Goal: Task Accomplishment & Management: Manage account settings

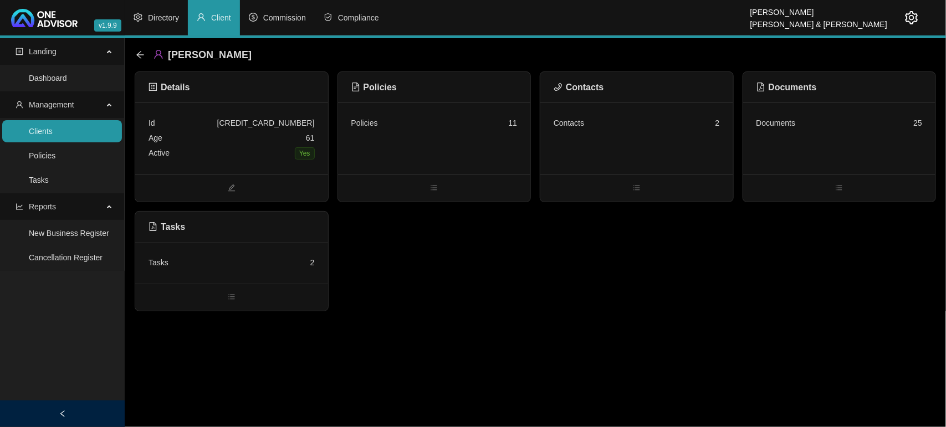
click at [53, 129] on link "Clients" at bounding box center [41, 131] width 24 height 9
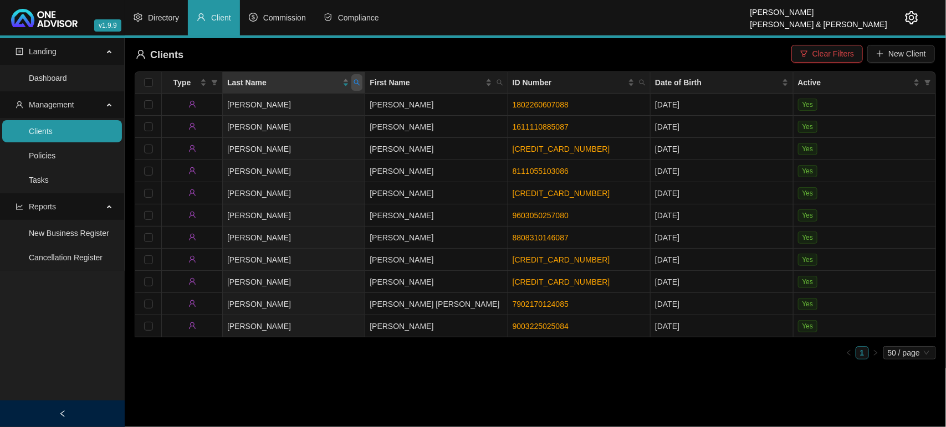
click at [354, 82] on icon "search" at bounding box center [357, 82] width 7 height 7
type input "ngejane"
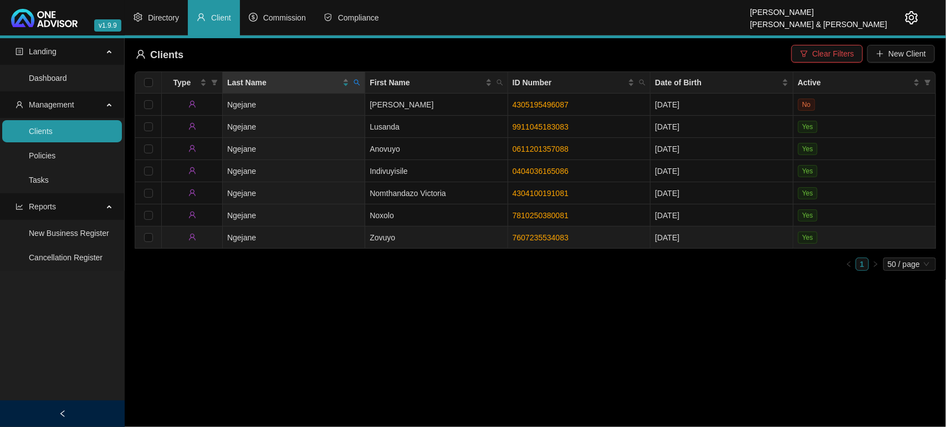
click at [355, 238] on td "Ngejane" at bounding box center [294, 238] width 142 height 22
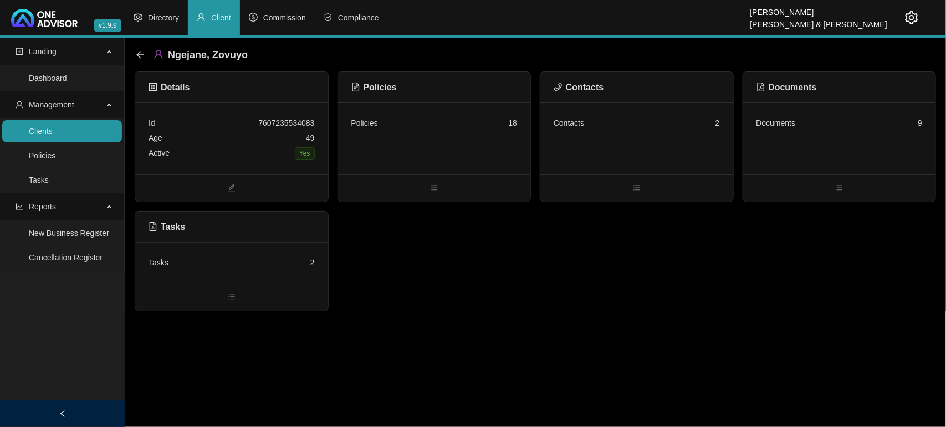
click at [649, 144] on div "Contacts 2" at bounding box center [636, 139] width 193 height 72
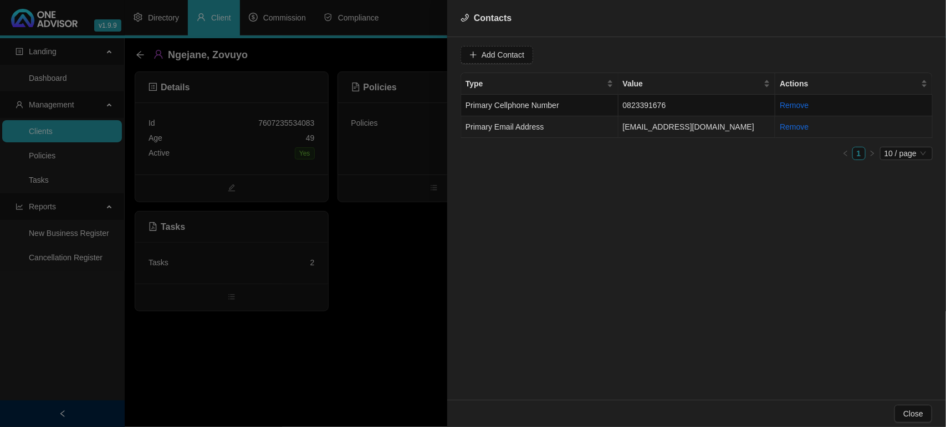
click at [577, 129] on td "Primary Email Address" at bounding box center [539, 127] width 157 height 22
drag, startPoint x: 576, startPoint y: 60, endPoint x: 431, endPoint y: 57, distance: 145.2
click at [431, 57] on div "Contacts Value [EMAIL_ADDRESS][DOMAIN_NAME] Type Primary Email Address Cancel U…" at bounding box center [473, 213] width 946 height 427
drag, startPoint x: 601, startPoint y: 182, endPoint x: 601, endPoint y: 154, distance: 27.7
click at [602, 178] on div "Value [EMAIL_ADDRESS][DOMAIN_NAME] Type Primary Email Address Cancel Update Con…" at bounding box center [696, 218] width 499 height 363
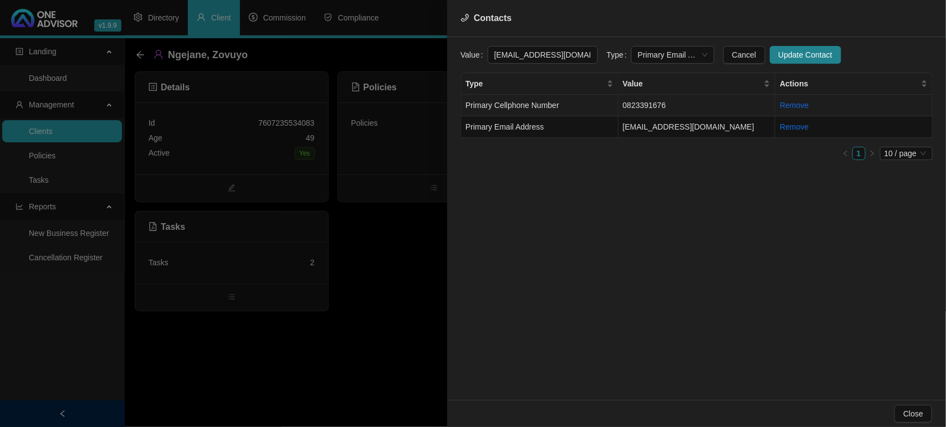
click at [584, 104] on td "Primary Cellphone Number" at bounding box center [539, 106] width 157 height 22
drag, startPoint x: 496, startPoint y: 72, endPoint x: 420, endPoint y: 67, distance: 76.7
click at [420, 67] on div "Contacts Value [PHONE_NUMBER] Type Primary Cellphone Number Cancel Update Conta…" at bounding box center [473, 213] width 946 height 427
drag, startPoint x: 372, startPoint y: 261, endPoint x: 344, endPoint y: 175, distance: 90.3
click at [371, 260] on div at bounding box center [473, 213] width 946 height 427
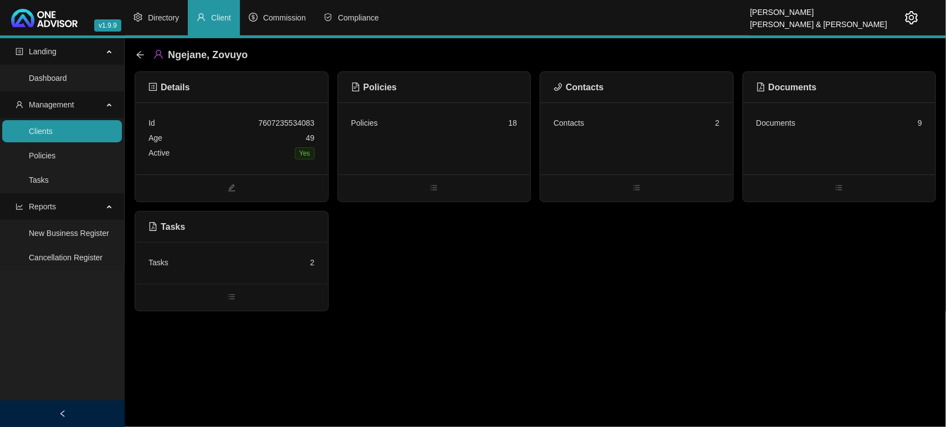
click at [250, 145] on div "Age [DEMOGRAPHIC_DATA]" at bounding box center [232, 138] width 166 height 15
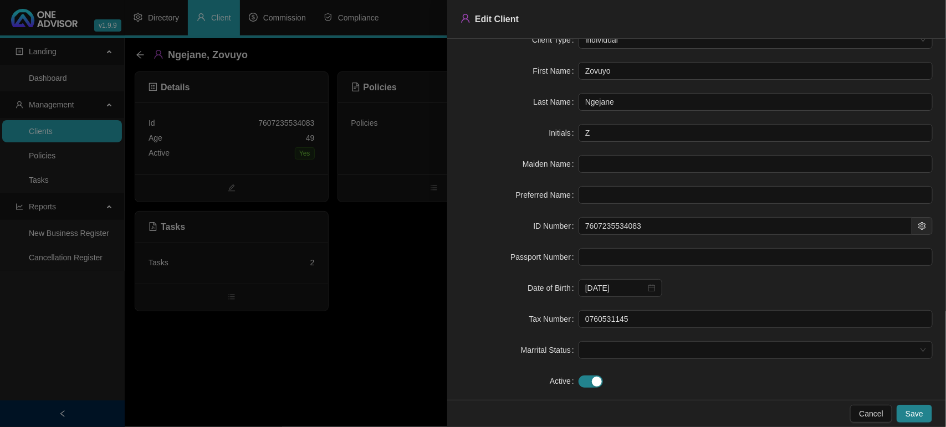
scroll to position [39, 0]
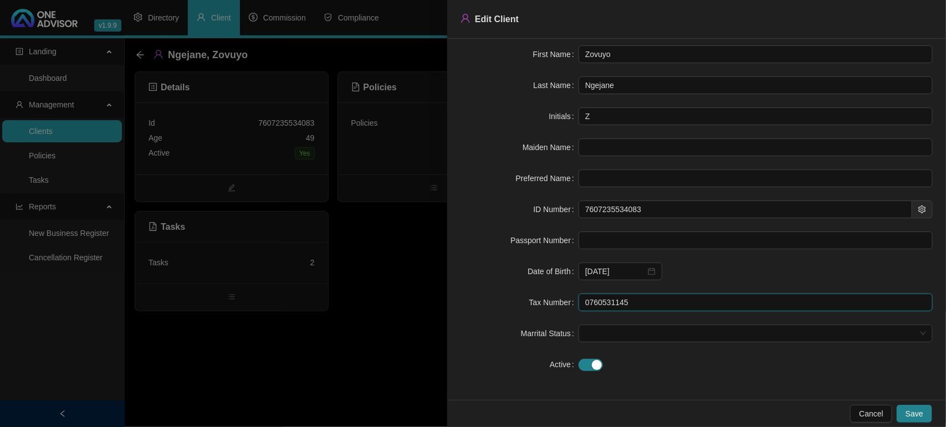
drag, startPoint x: 623, startPoint y: 305, endPoint x: 488, endPoint y: 280, distance: 137.6
click at [514, 289] on form "Client Type Individual First Name Zovuyo Last Name Ngejane Initials Z Maiden Na…" at bounding box center [697, 193] width 472 height 359
click at [366, 325] on div at bounding box center [473, 213] width 946 height 427
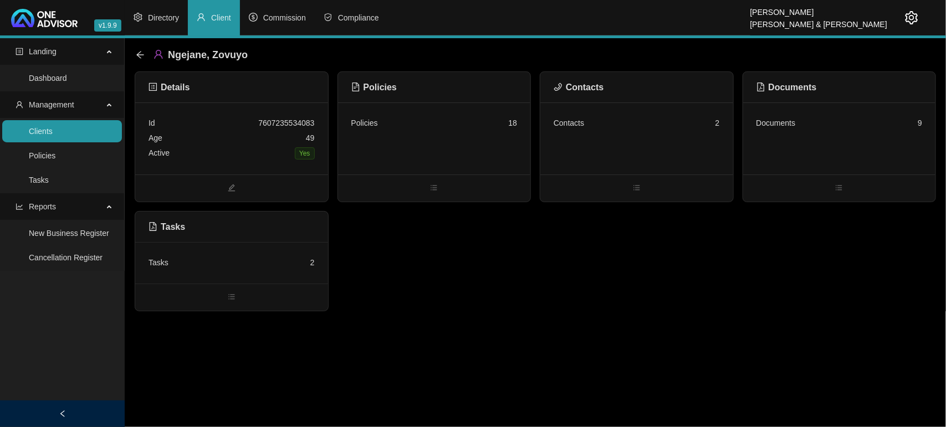
click at [206, 254] on div "Tasks 2" at bounding box center [231, 263] width 193 height 42
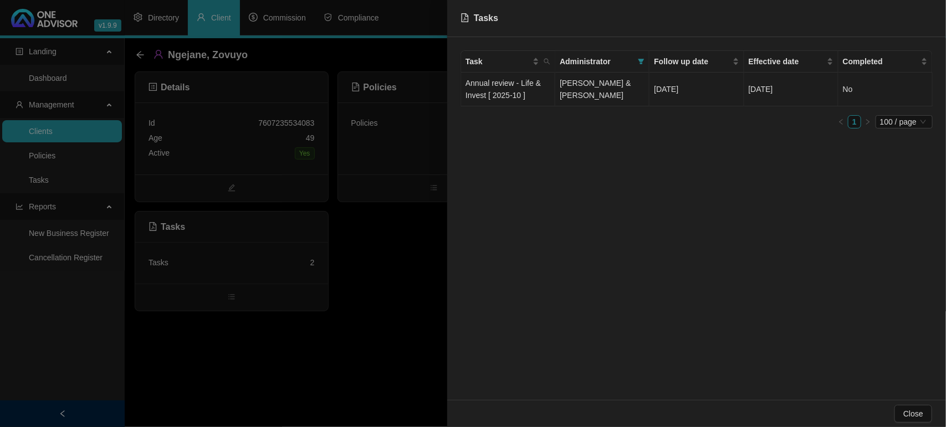
click at [607, 93] on span "[PERSON_NAME] & [PERSON_NAME]" at bounding box center [595, 89] width 71 height 21
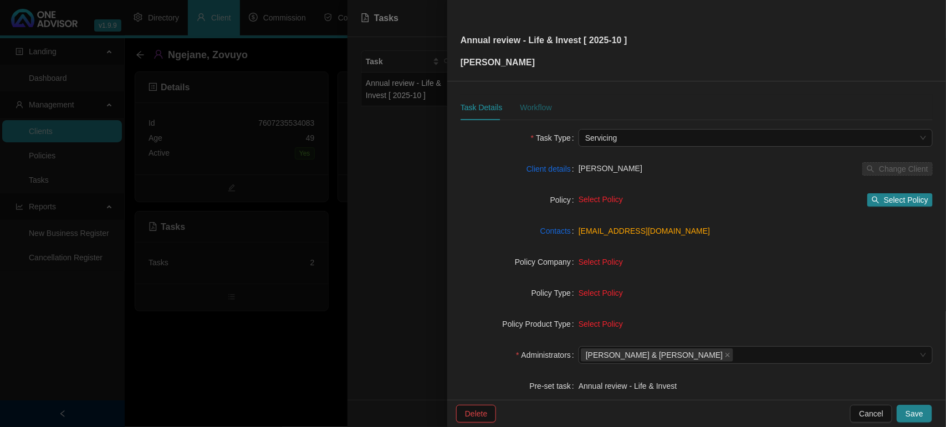
click at [536, 104] on div "Workflow" at bounding box center [536, 107] width 32 height 12
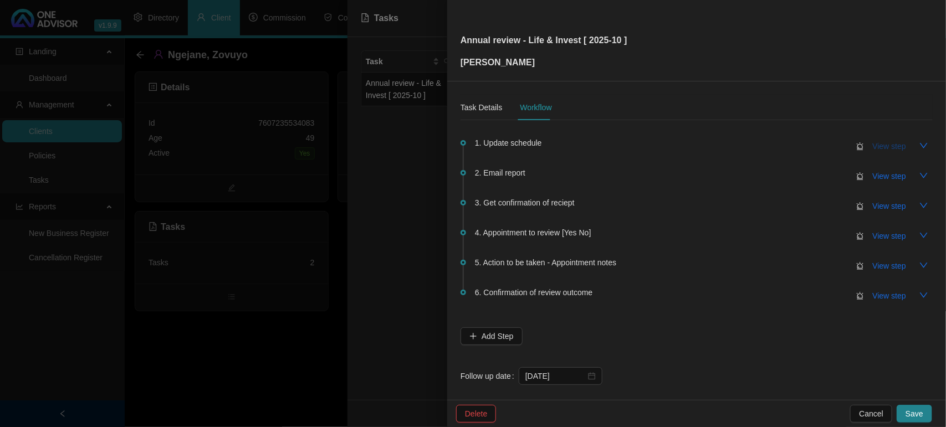
click at [873, 150] on span "View step" at bounding box center [889, 146] width 33 height 12
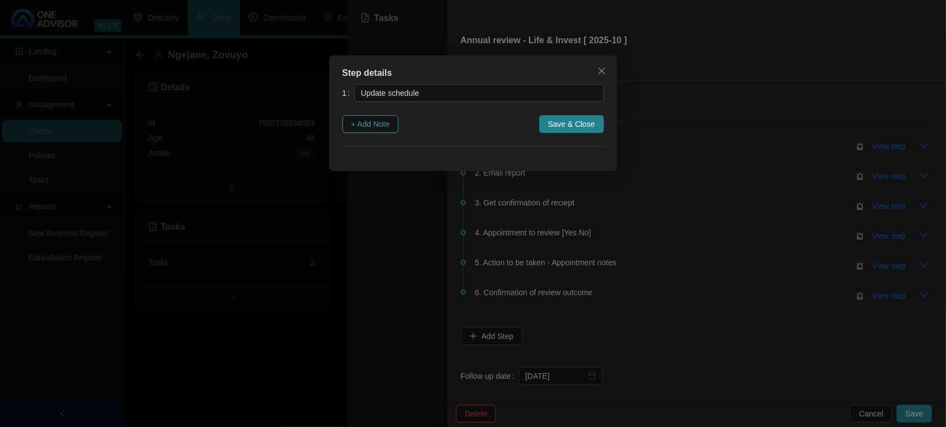
drag, startPoint x: 370, startPoint y: 119, endPoint x: 379, endPoint y: 123, distance: 9.2
click at [371, 122] on span "+ Add Note" at bounding box center [370, 124] width 39 height 12
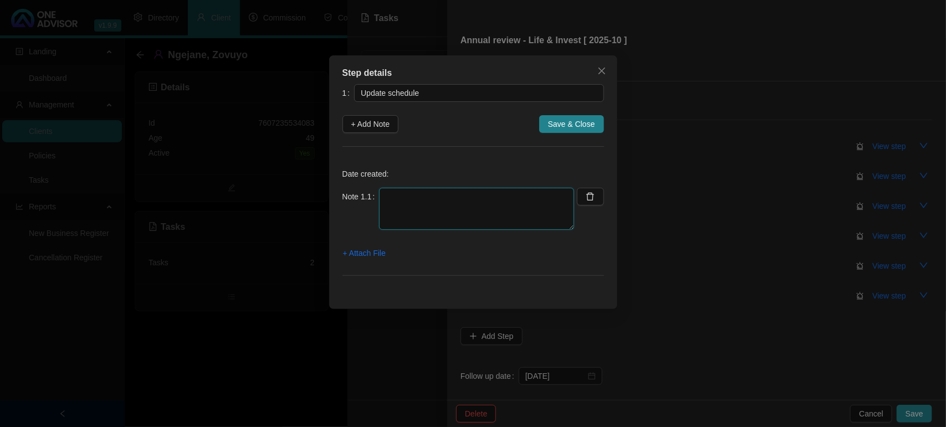
click at [439, 211] on textarea at bounding box center [476, 209] width 195 height 42
click at [514, 212] on textarea "Updated Life There are issues with premiums / covers not pulling through on the…" at bounding box center [476, 209] width 195 height 42
click at [442, 226] on textarea "Updated Life There are issues with premiums / covers not pulling through on the…" at bounding box center [476, 209] width 195 height 42
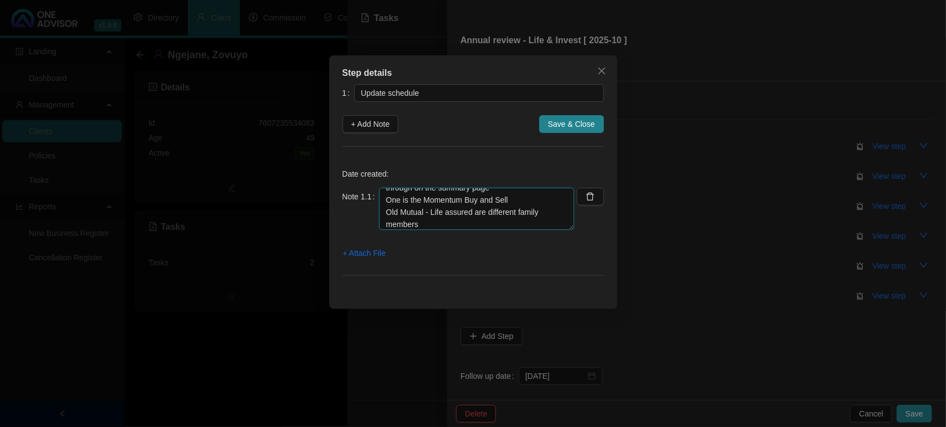
click at [424, 211] on textarea "Updated Life There are issues with premiums / covers not pulling through on the…" at bounding box center [476, 209] width 195 height 42
paste textarea "'16182787/"
click at [488, 202] on textarea "Updated Life There are issues with premiums / covers not pulling through on the…" at bounding box center [476, 209] width 195 height 42
drag, startPoint x: 463, startPoint y: 193, endPoint x: 469, endPoint y: 197, distance: 7.1
click at [463, 194] on textarea "Updated Life There are issues with premiums / covers not pulling through on the…" at bounding box center [476, 209] width 195 height 42
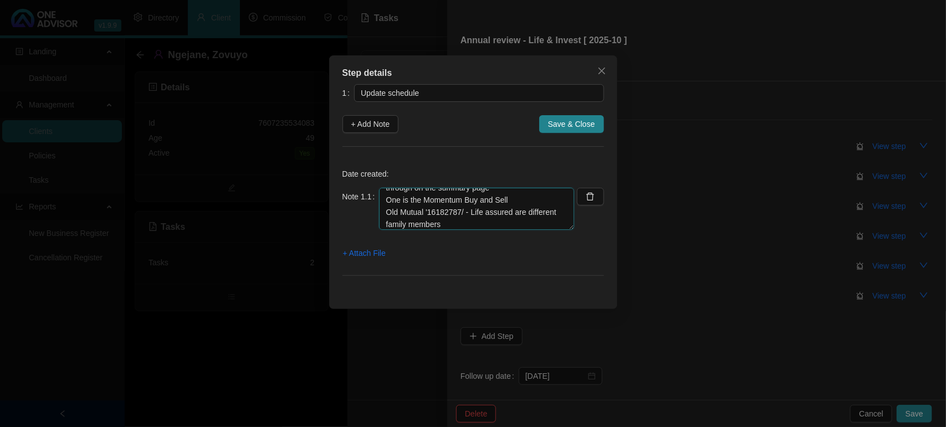
drag, startPoint x: 462, startPoint y: 203, endPoint x: 473, endPoint y: 208, distance: 11.9
click at [462, 203] on textarea "Updated Life There are issues with premiums / covers not pulling through on the…" at bounding box center [476, 209] width 195 height 42
paste textarea "211161315"
drag, startPoint x: 539, startPoint y: 239, endPoint x: 530, endPoint y: 283, distance: 44.1
click at [531, 295] on div "Step details 1 Update schedule + Add Note Save & Close Date created: Note 1.1 U…" at bounding box center [473, 182] width 288 height 254
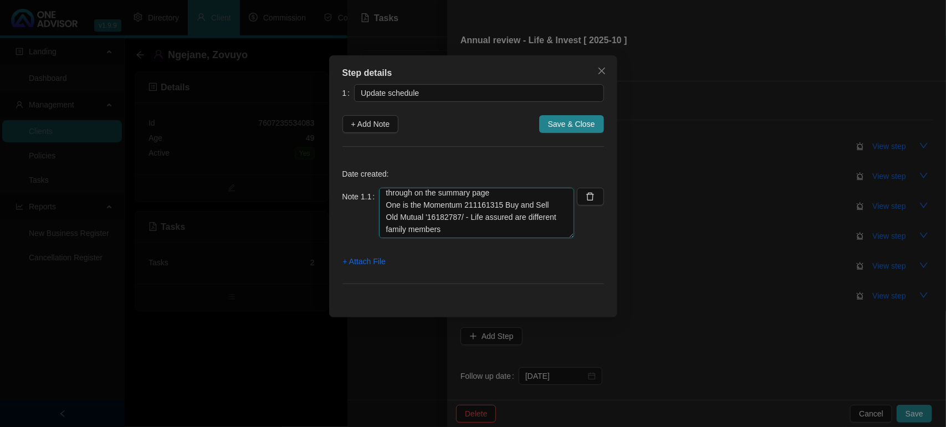
scroll to position [0, 0]
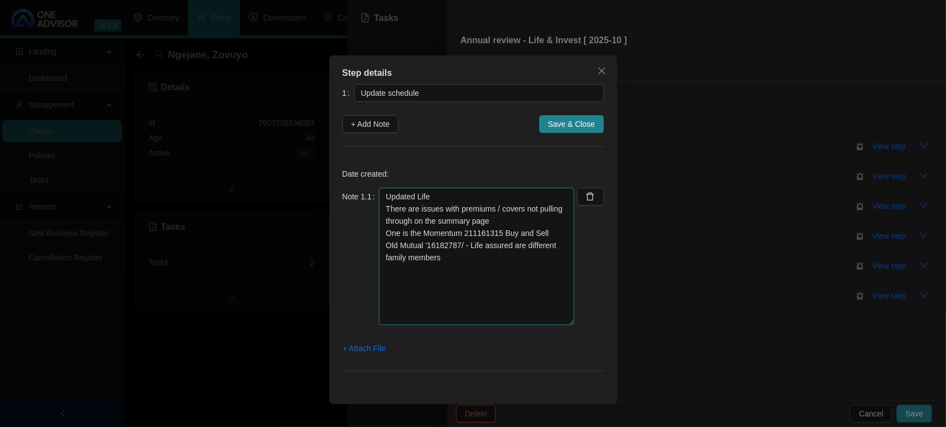
drag, startPoint x: 567, startPoint y: 228, endPoint x: 546, endPoint y: 324, distance: 98.2
click at [546, 324] on textarea "Updated Life There are issues with premiums / covers not pulling through on the…" at bounding box center [476, 256] width 195 height 137
type textarea "Updated Life There are issues with premiums / covers not pulling through on the…"
click at [574, 120] on span "Save & Close" at bounding box center [571, 124] width 47 height 12
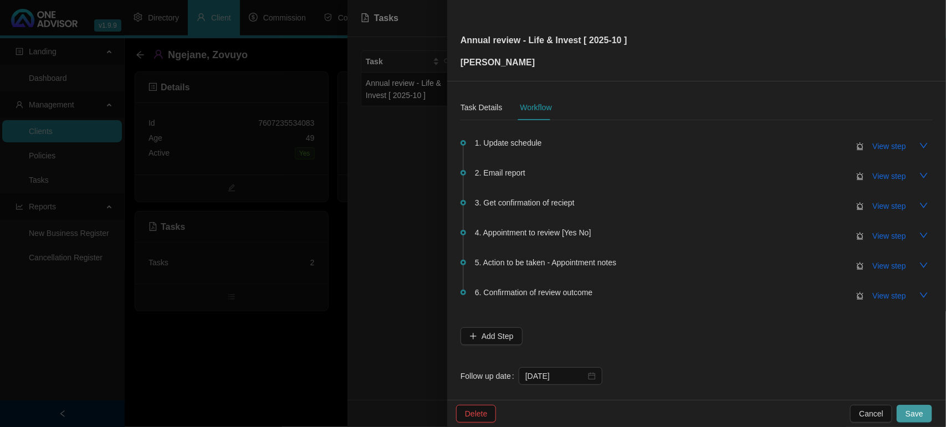
click at [922, 407] on button "Save" at bounding box center [914, 414] width 35 height 18
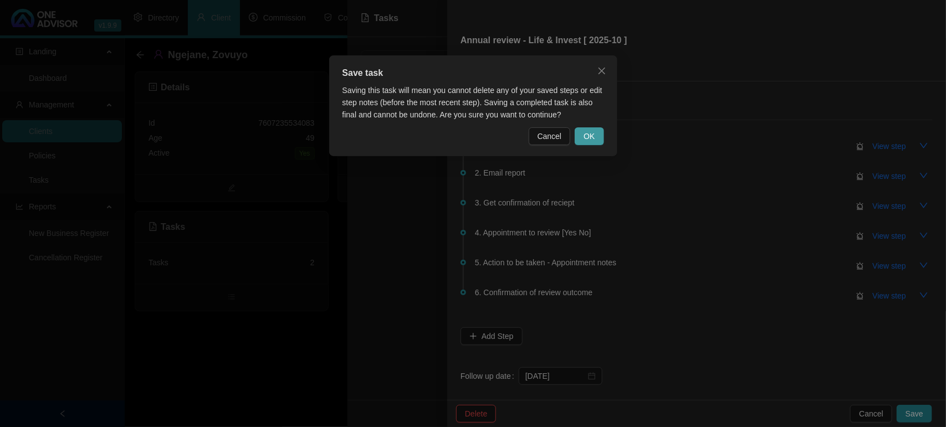
click at [585, 137] on span "OK" at bounding box center [589, 136] width 11 height 12
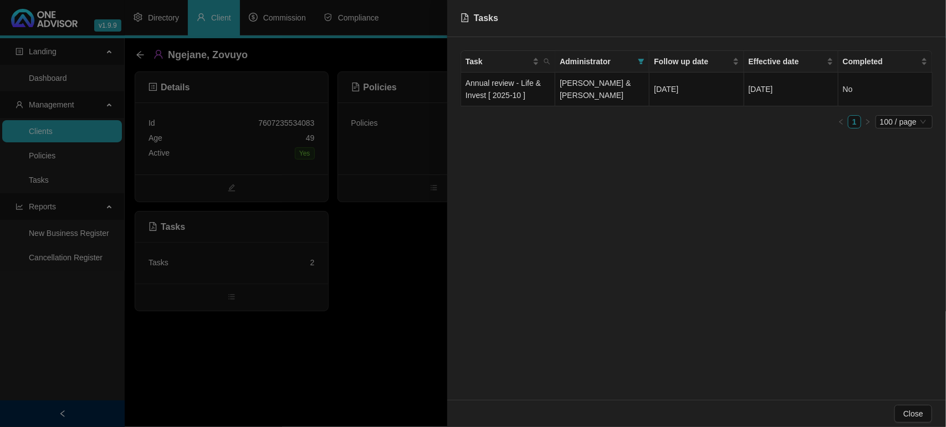
click at [386, 289] on div at bounding box center [473, 213] width 946 height 427
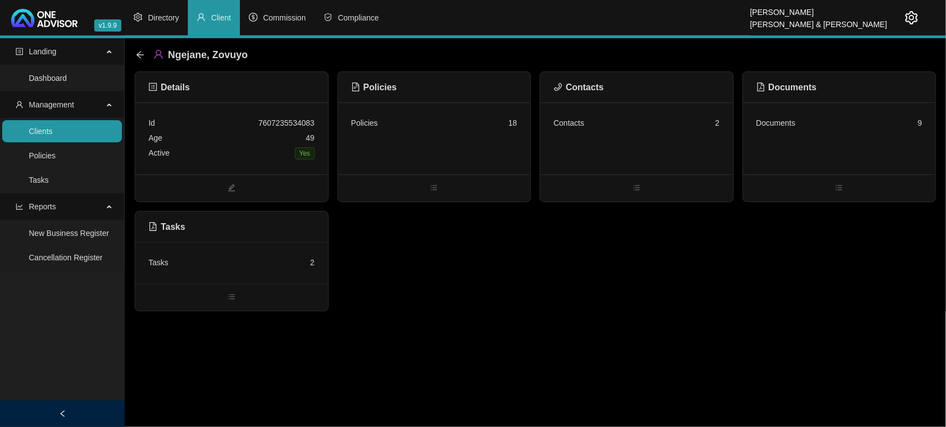
click at [53, 136] on link "Clients" at bounding box center [41, 131] width 24 height 9
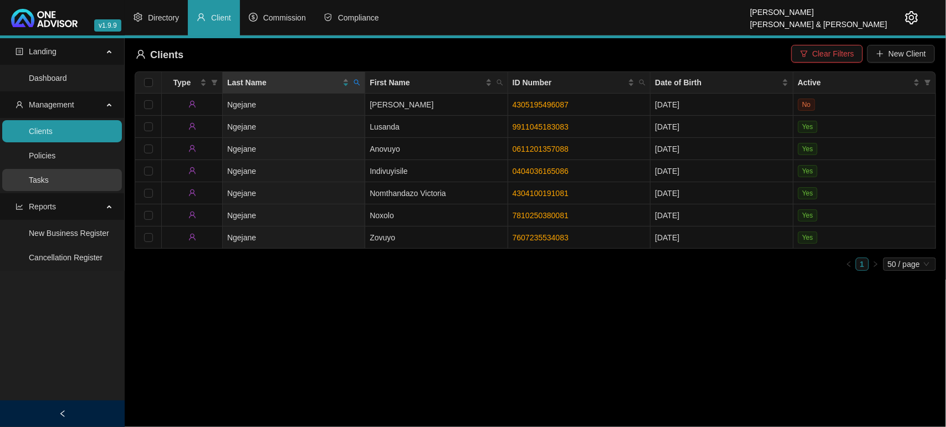
click at [49, 176] on link "Tasks" at bounding box center [39, 180] width 20 height 9
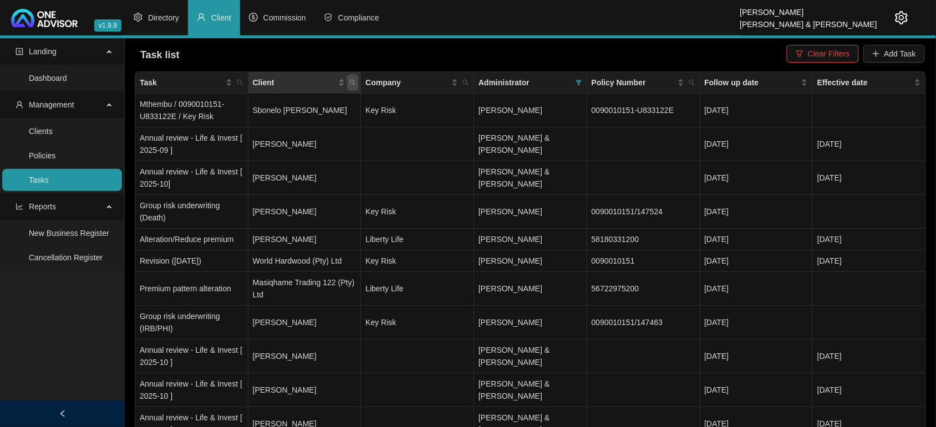
click at [351, 86] on span "Client" at bounding box center [352, 82] width 11 height 17
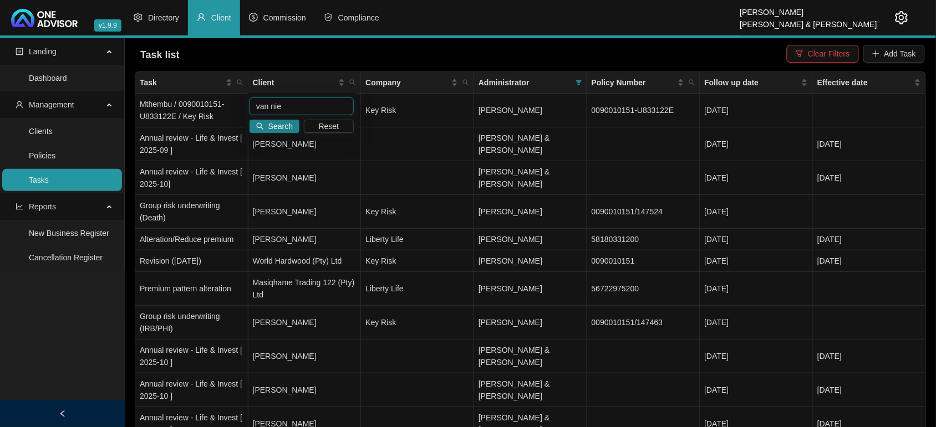
type input "van nie"
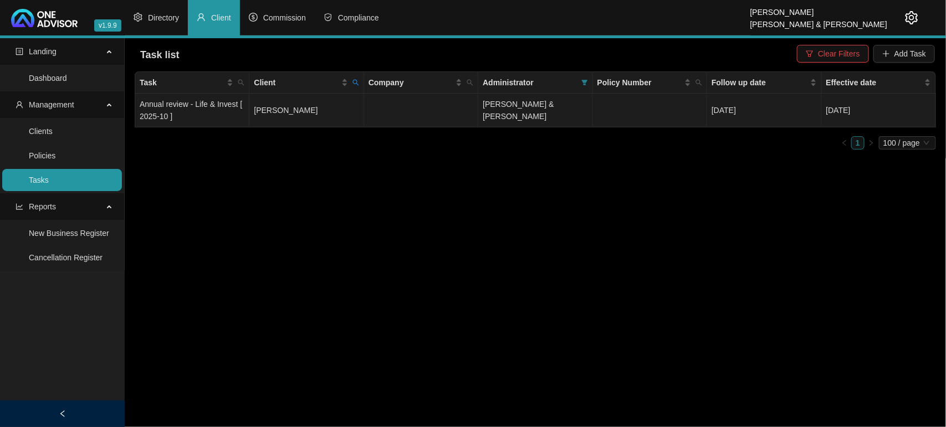
click at [297, 110] on td "[PERSON_NAME]" at bounding box center [306, 111] width 114 height 34
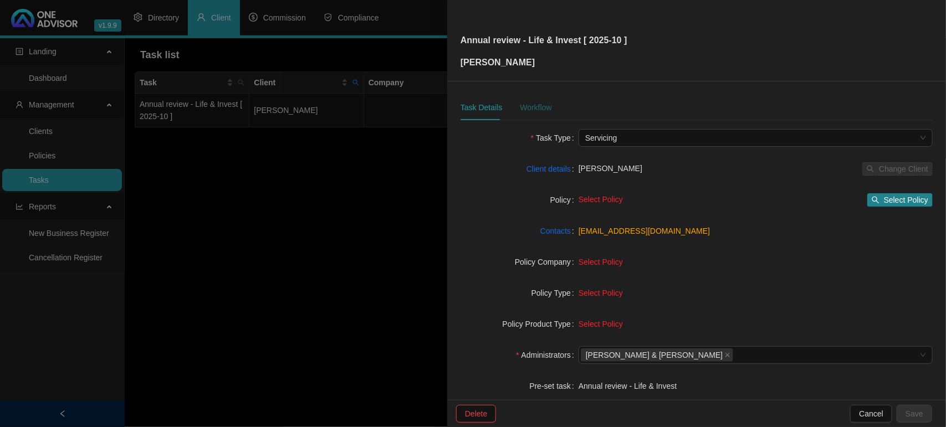
click at [544, 103] on div "Workflow" at bounding box center [536, 107] width 32 height 12
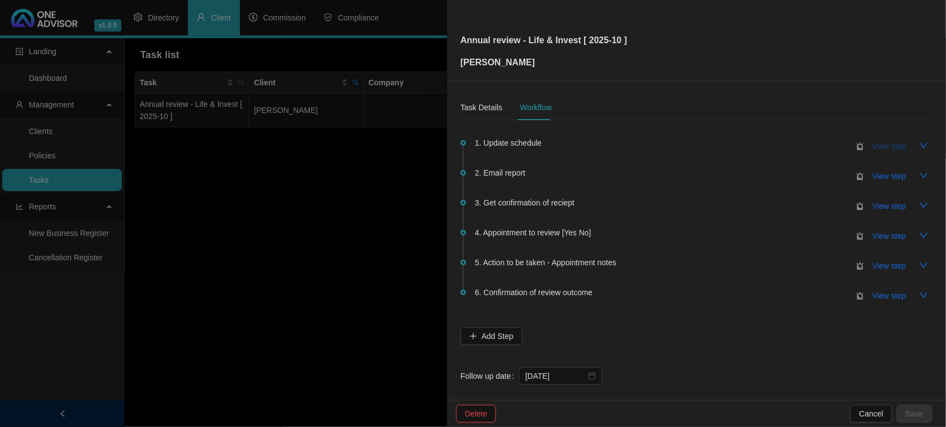
click at [875, 150] on span "View step" at bounding box center [889, 146] width 33 height 12
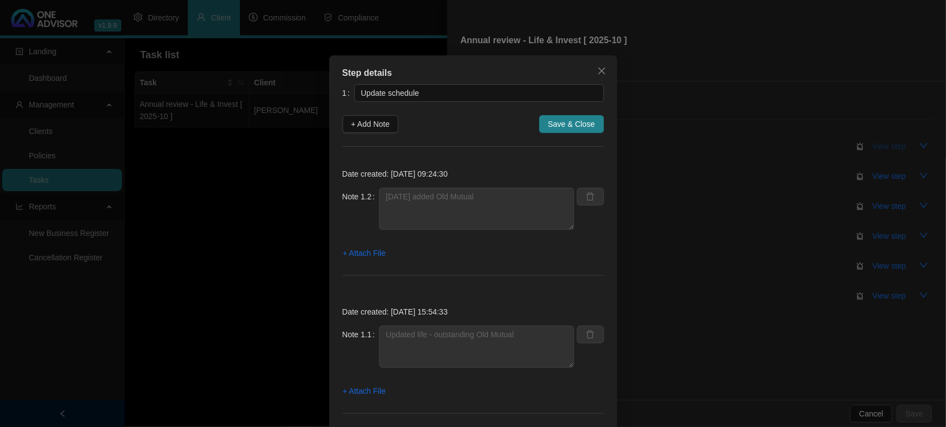
click at [875, 150] on div "Step details 1 Update schedule + Add Note Save & Close Date created: [DATE] 09:…" at bounding box center [473, 213] width 946 height 427
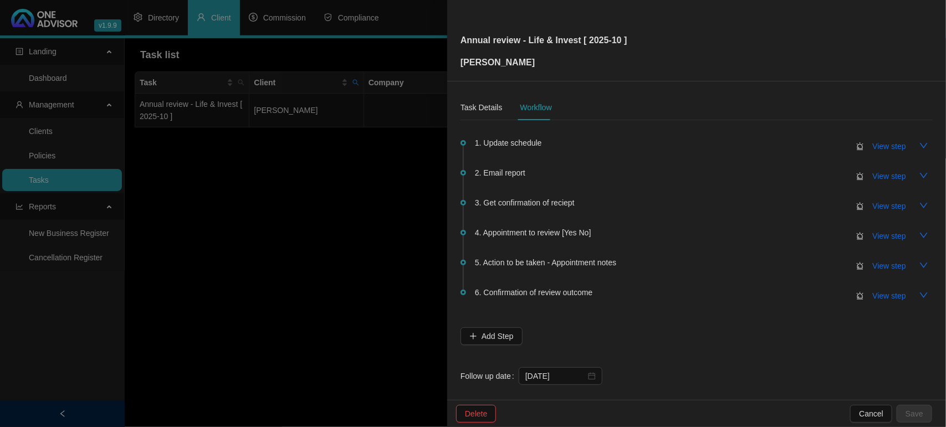
click at [231, 219] on div at bounding box center [473, 213] width 946 height 427
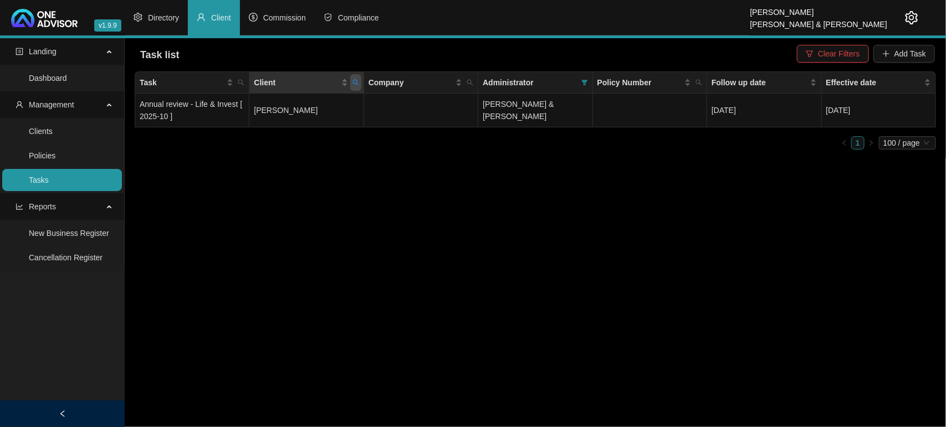
click at [352, 82] on icon "search" at bounding box center [355, 82] width 7 height 7
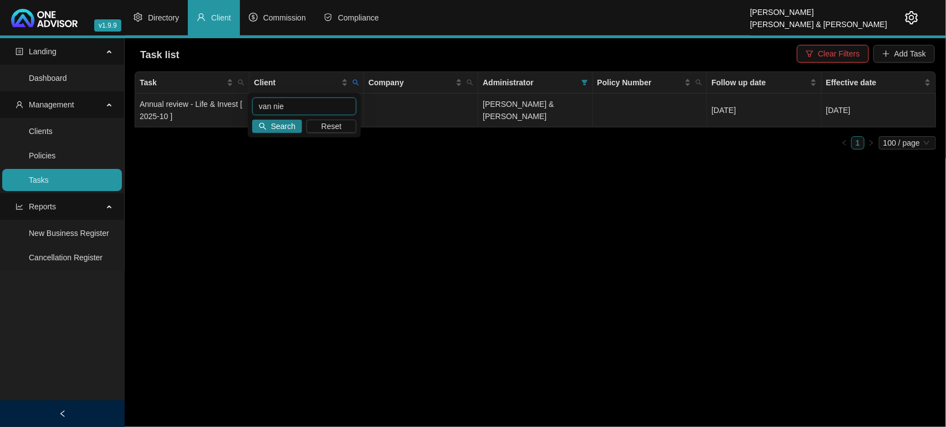
drag, startPoint x: 312, startPoint y: 104, endPoint x: 154, endPoint y: 103, distance: 158.5
click at [156, 103] on body "v1.9.9 [PERSON_NAME] & [PERSON_NAME] Directory Client Commission Compliance Lan…" at bounding box center [473, 213] width 946 height 427
type input "van vuur"
click at [211, 114] on td "Annual review - Life & Invest [ 2025-10 ]" at bounding box center [192, 111] width 114 height 34
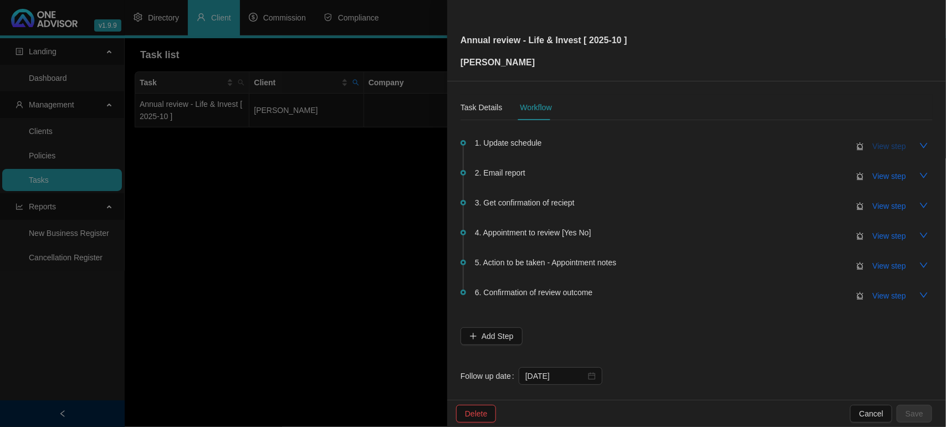
click at [876, 147] on span "View step" at bounding box center [889, 146] width 33 height 12
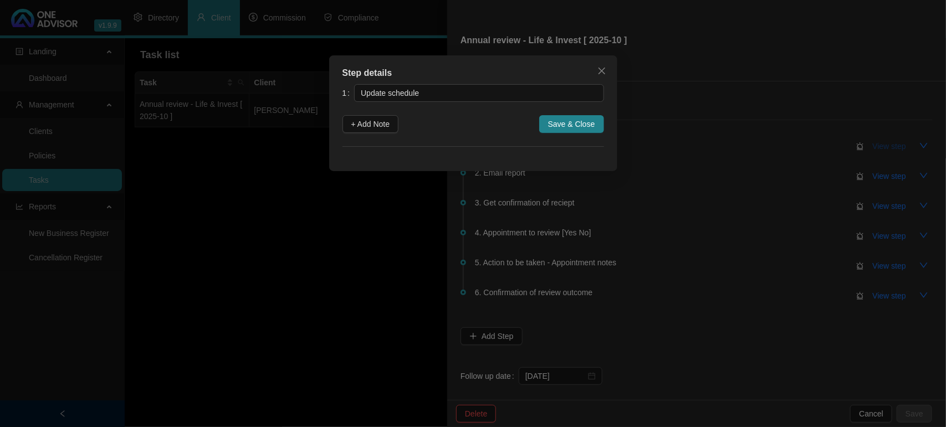
click at [876, 147] on div "Step details 1 Update schedule + Add Note Save & Close Cancel OK" at bounding box center [473, 213] width 946 height 427
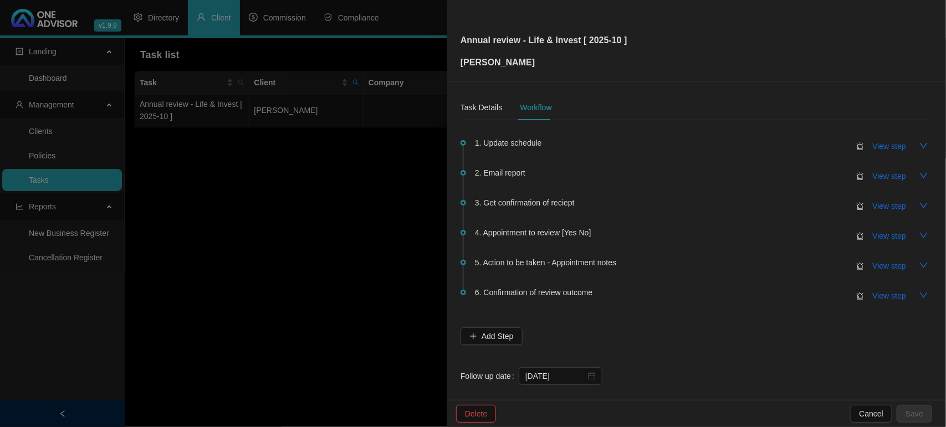
click at [323, 219] on div at bounding box center [473, 213] width 946 height 427
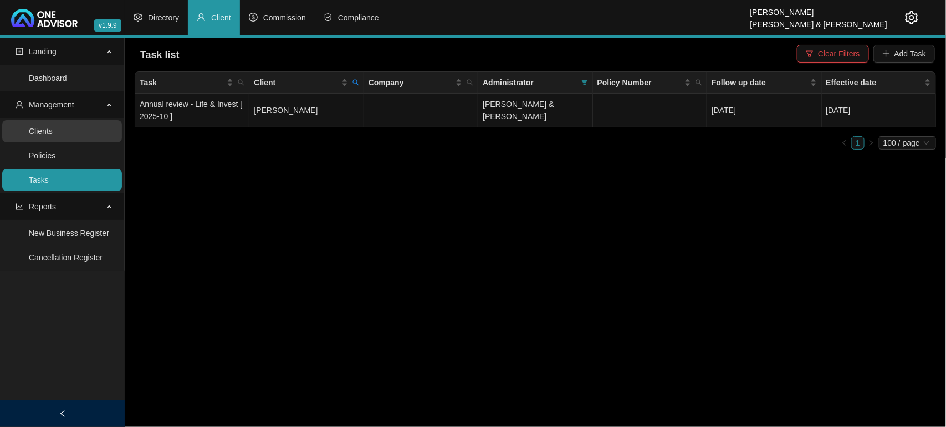
click at [53, 127] on link "Clients" at bounding box center [41, 131] width 24 height 9
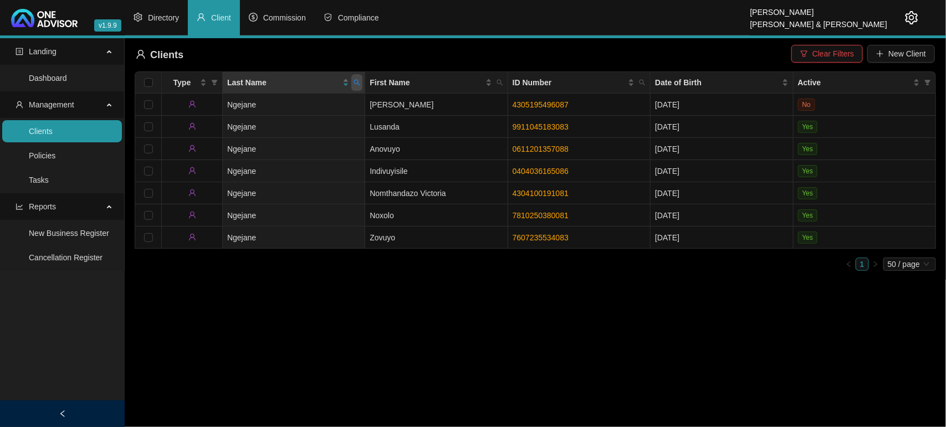
click at [358, 83] on icon "search" at bounding box center [357, 83] width 6 height 6
type input "van vuure"
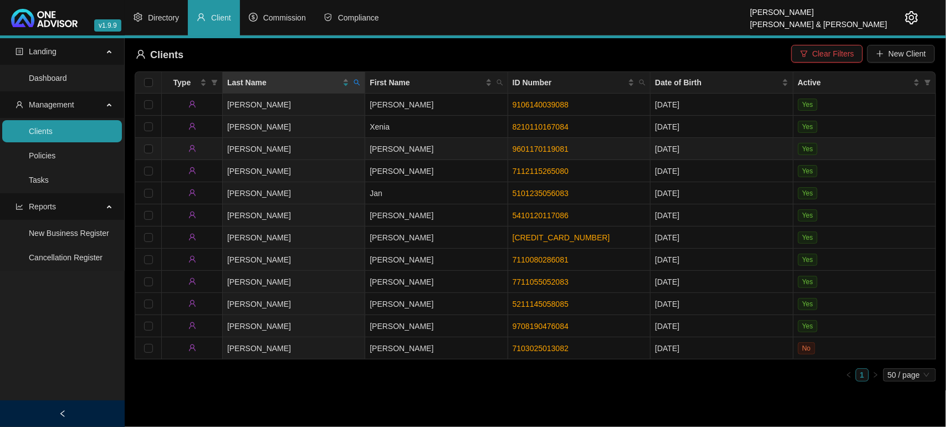
click at [330, 147] on td "[PERSON_NAME]" at bounding box center [294, 149] width 142 height 22
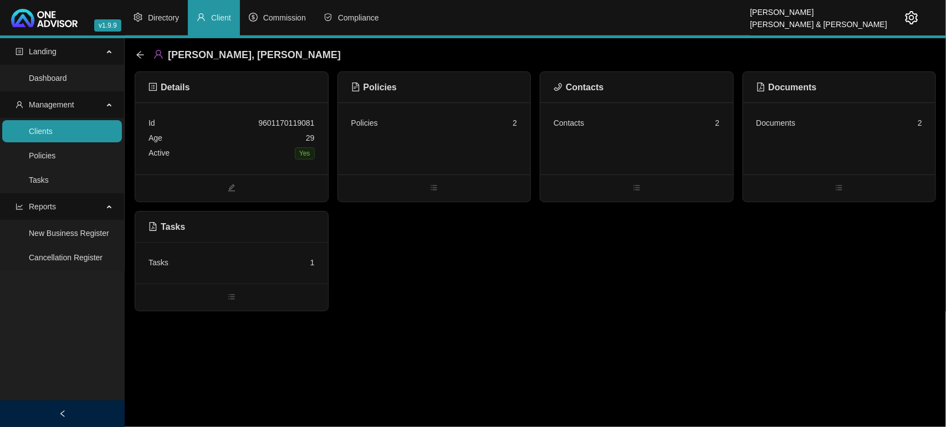
click at [241, 140] on div "Age [DEMOGRAPHIC_DATA]" at bounding box center [232, 138] width 166 height 15
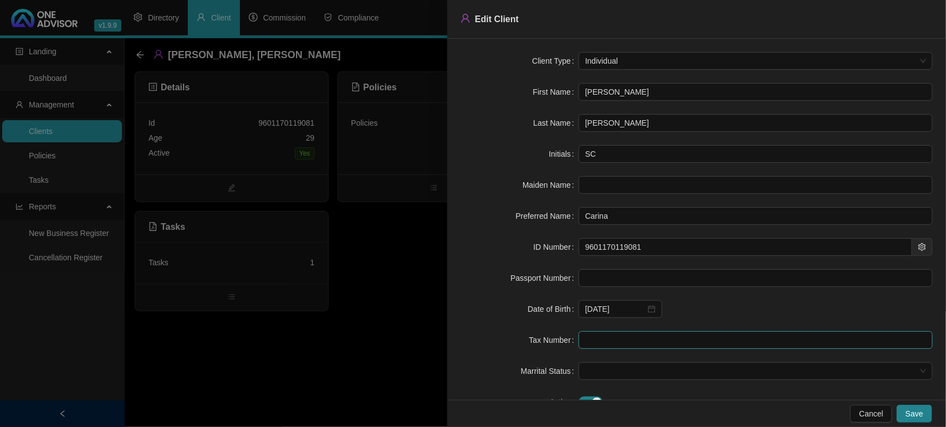
scroll to position [39, 0]
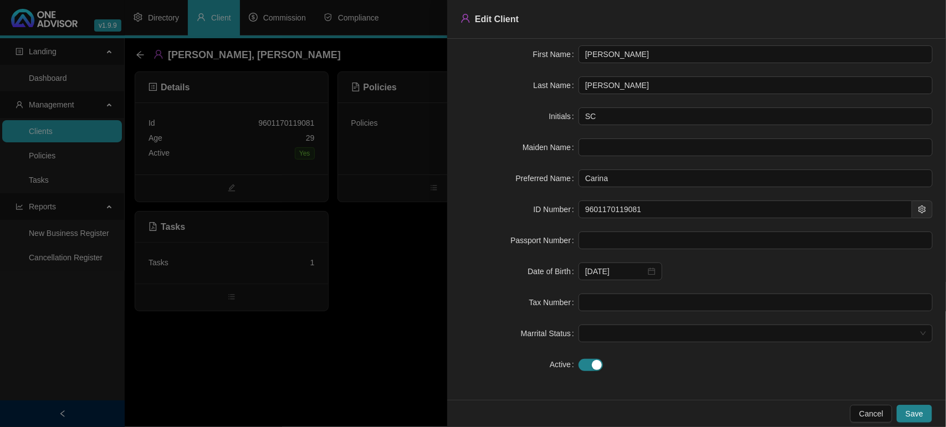
click at [341, 350] on div at bounding box center [473, 213] width 946 height 427
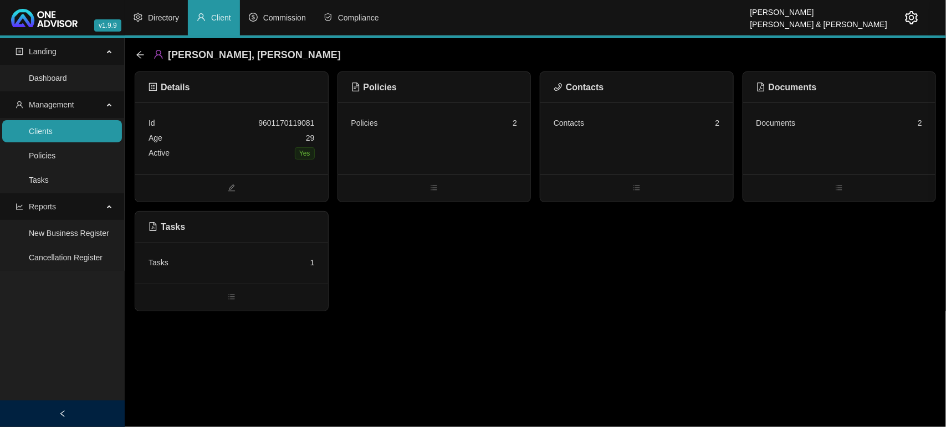
scroll to position [0, 0]
click at [642, 133] on div "Contacts 2" at bounding box center [636, 139] width 193 height 72
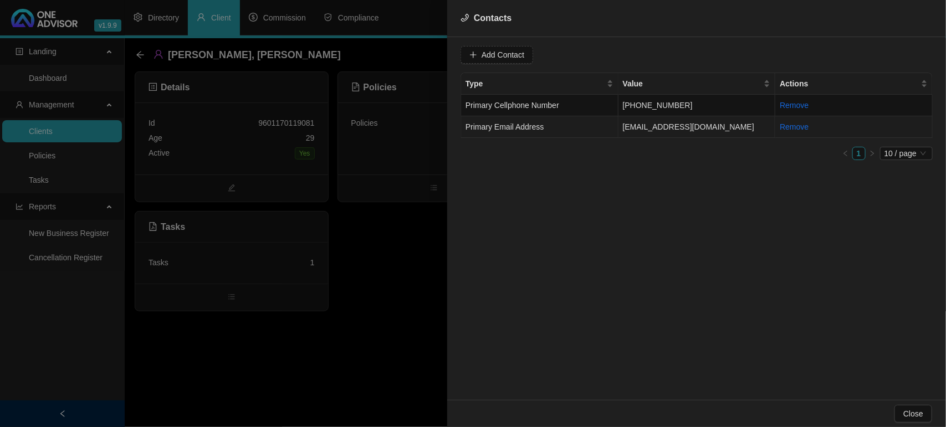
click at [589, 125] on td "Primary Email Address" at bounding box center [539, 127] width 157 height 22
drag, startPoint x: 582, startPoint y: 54, endPoint x: 387, endPoint y: 43, distance: 195.9
click at [387, 43] on div "Contacts Value [EMAIL_ADDRESS][DOMAIN_NAME] Type Primary Email Address Cancel U…" at bounding box center [473, 213] width 946 height 427
click at [349, 297] on div at bounding box center [473, 213] width 946 height 427
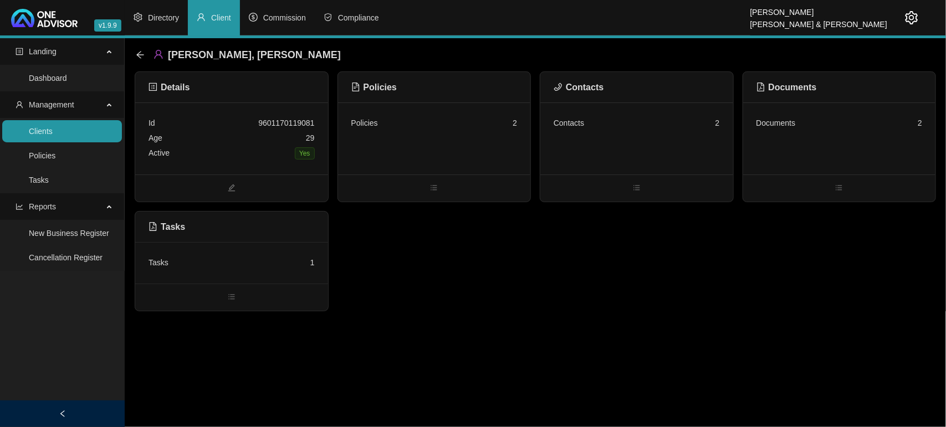
click at [576, 120] on div "Contacts" at bounding box center [569, 123] width 30 height 12
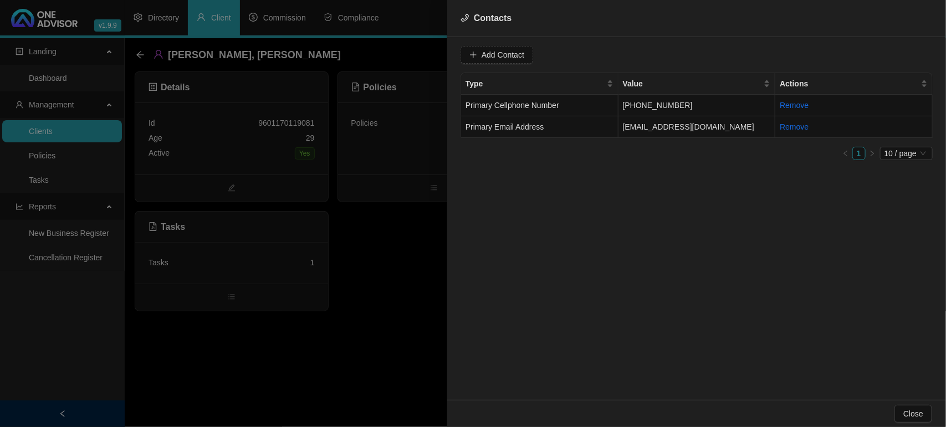
click at [420, 306] on div at bounding box center [473, 213] width 946 height 427
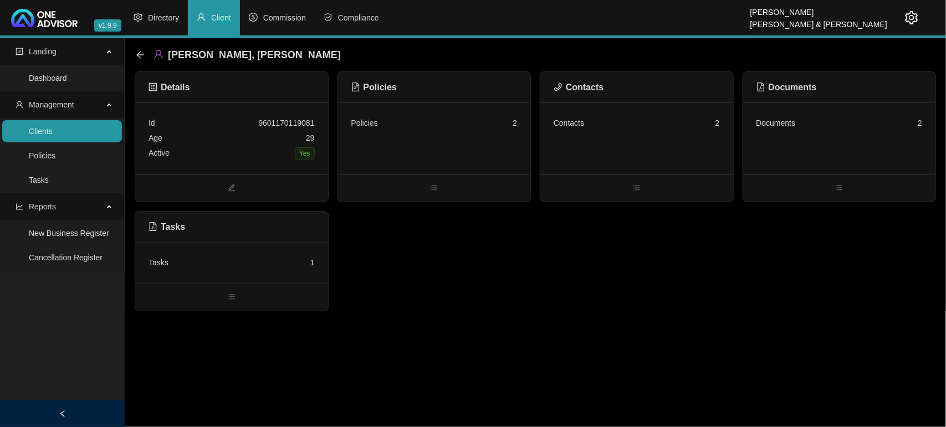
click at [53, 136] on link "Clients" at bounding box center [41, 131] width 24 height 9
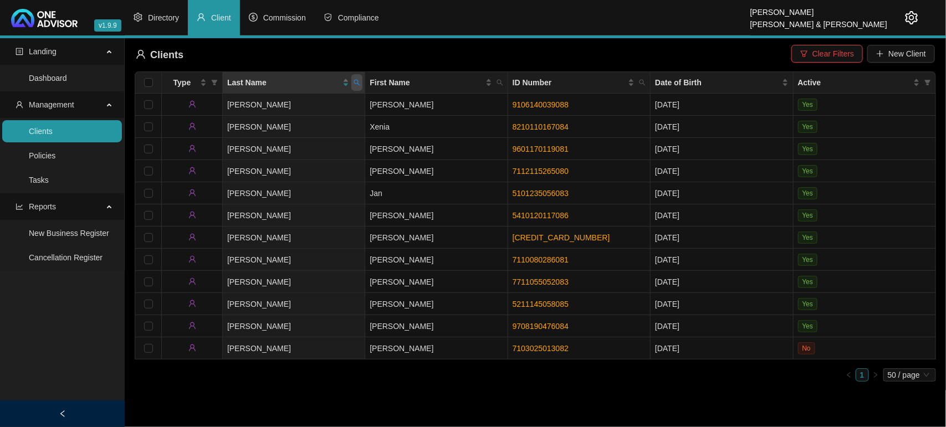
click at [357, 78] on span at bounding box center [356, 82] width 11 height 17
type input "curlewis"
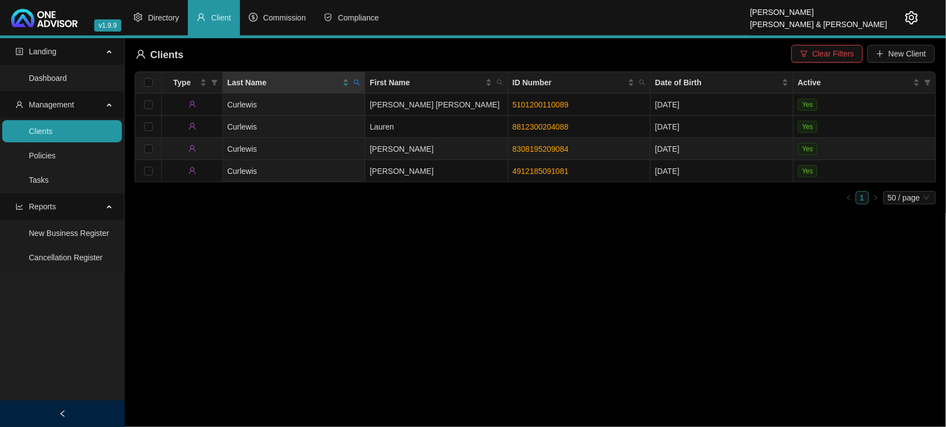
click at [267, 144] on td "Curlewis" at bounding box center [294, 149] width 142 height 22
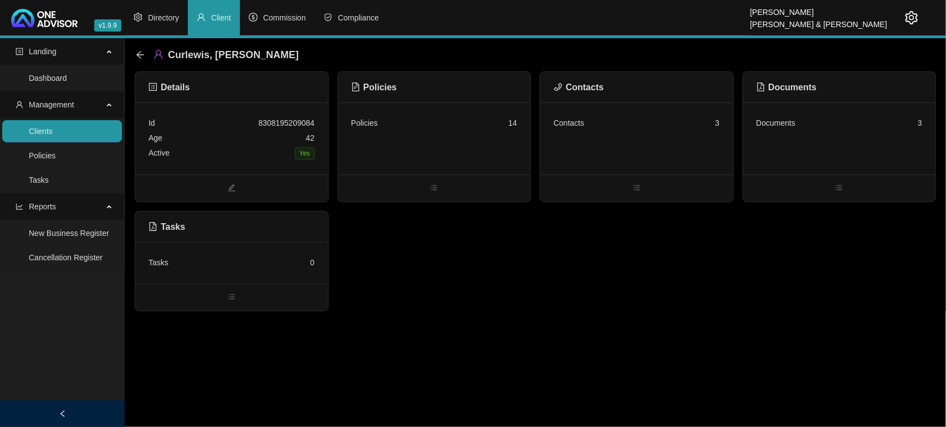
click at [632, 148] on div "Contacts 3" at bounding box center [636, 139] width 193 height 72
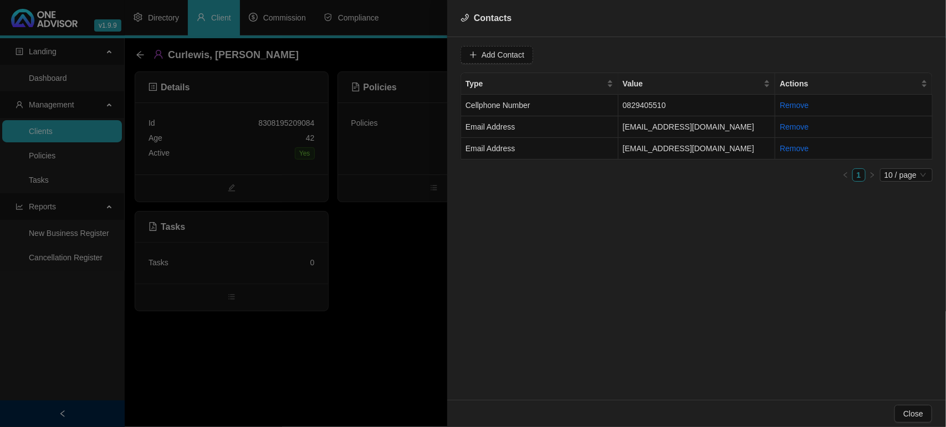
click at [367, 338] on div at bounding box center [473, 213] width 946 height 427
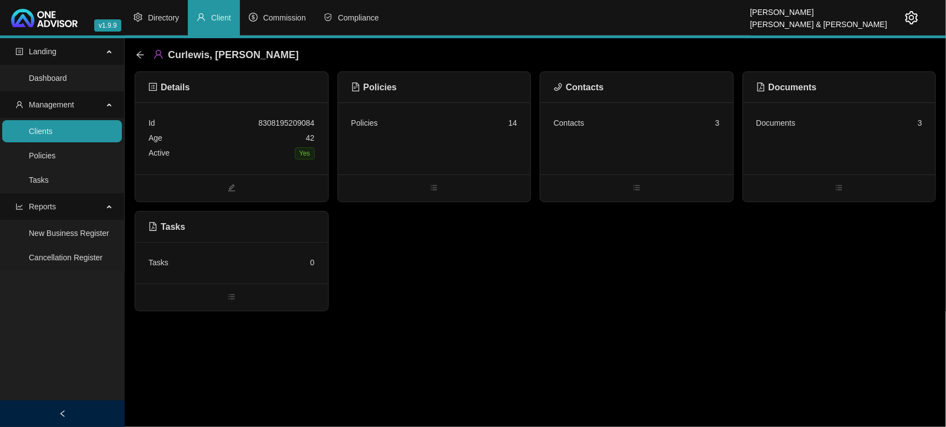
click at [53, 132] on link "Clients" at bounding box center [41, 131] width 24 height 9
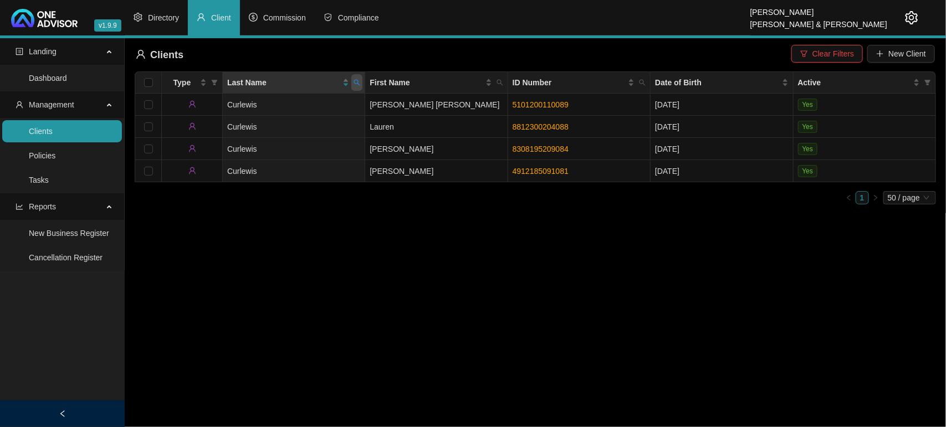
click at [357, 84] on icon "search" at bounding box center [357, 82] width 7 height 7
type input "van vuure"
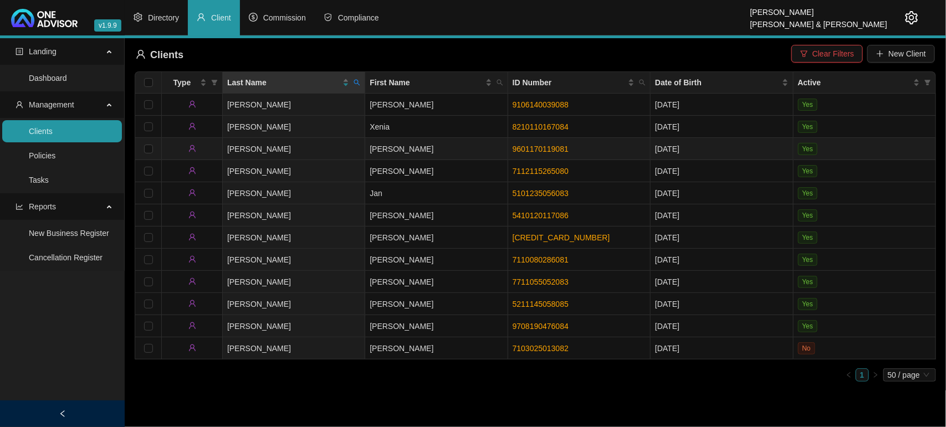
click at [479, 142] on td "[PERSON_NAME]" at bounding box center [436, 149] width 142 height 22
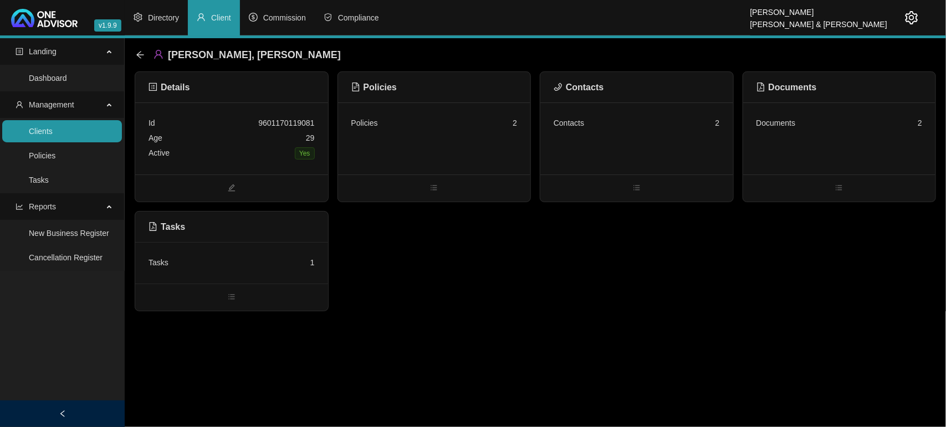
click at [217, 249] on div "Tasks 1" at bounding box center [231, 263] width 193 height 42
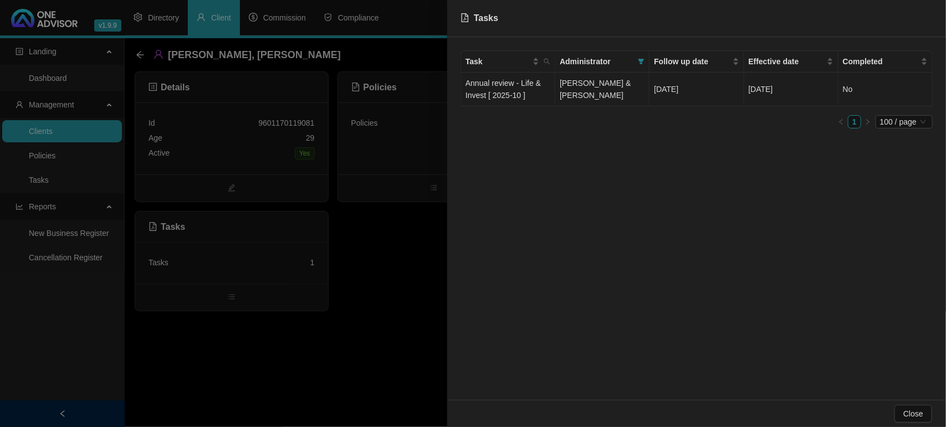
click at [563, 89] on span "[PERSON_NAME] & [PERSON_NAME]" at bounding box center [595, 89] width 71 height 21
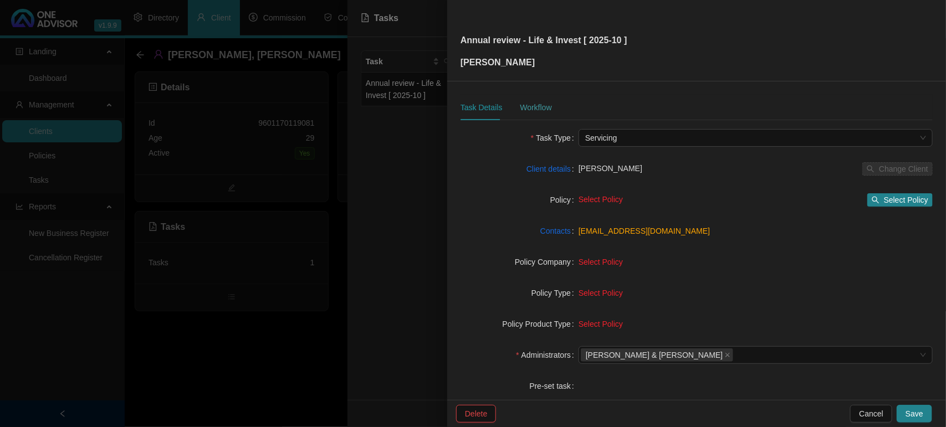
click at [533, 100] on div "Workflow" at bounding box center [536, 107] width 32 height 25
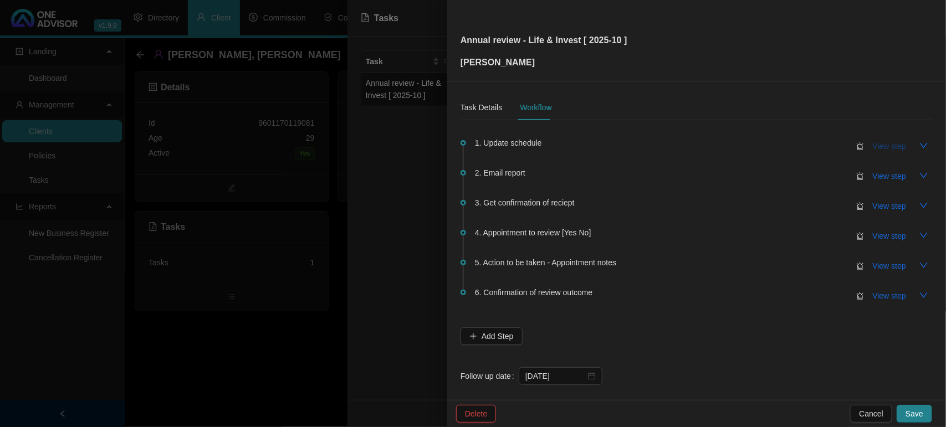
click at [888, 140] on span "View step" at bounding box center [889, 146] width 33 height 12
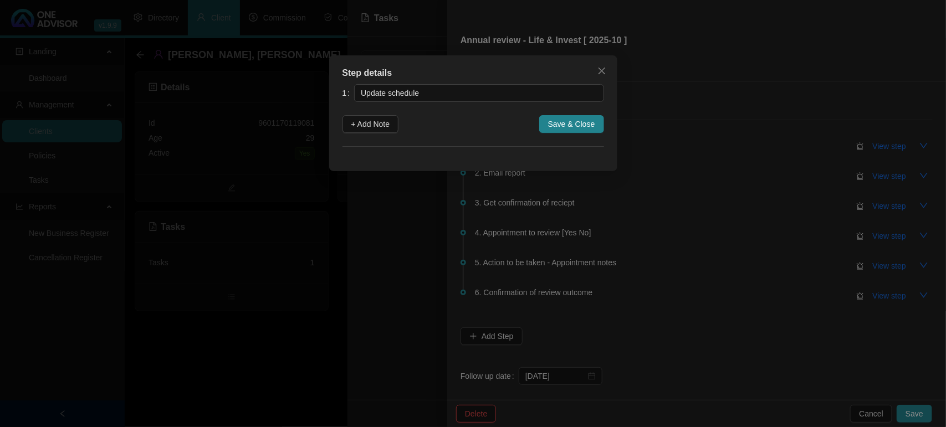
click at [375, 111] on div "1 Update schedule + Add Note Save & Close" at bounding box center [474, 115] width 262 height 63
click at [397, 123] on button "+ Add Note" at bounding box center [371, 124] width 57 height 18
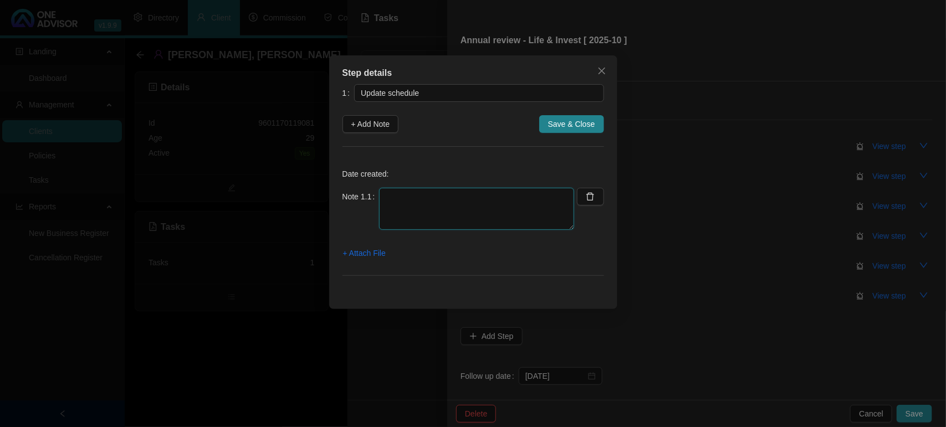
click at [420, 196] on textarea at bounding box center [476, 209] width 195 height 42
type textarea "Life Updated"
click at [584, 120] on span "Save & Close" at bounding box center [571, 124] width 47 height 12
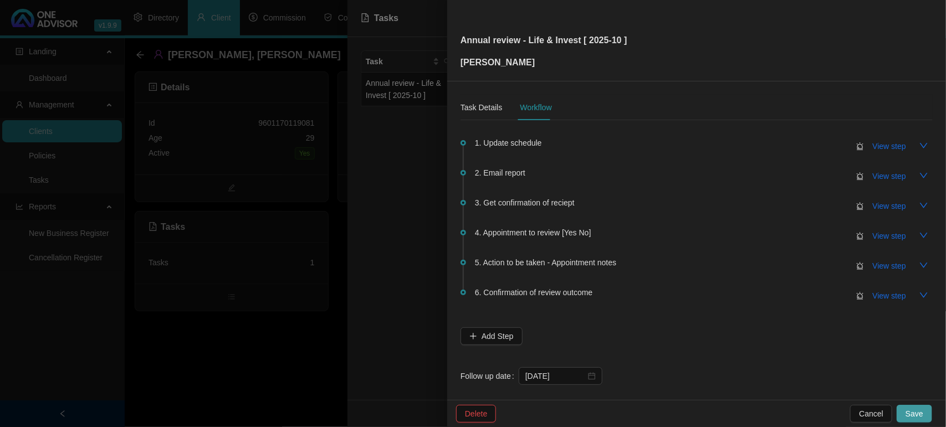
click at [923, 416] on span "Save" at bounding box center [915, 414] width 18 height 12
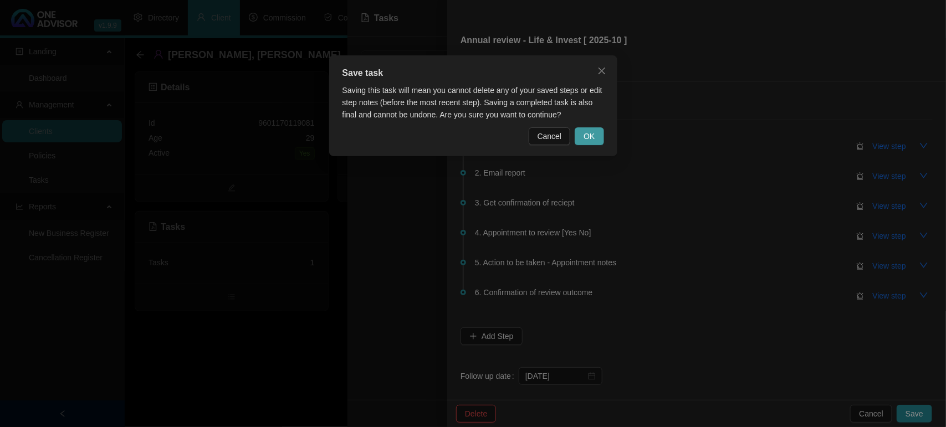
click at [588, 128] on button "OK" at bounding box center [589, 136] width 29 height 18
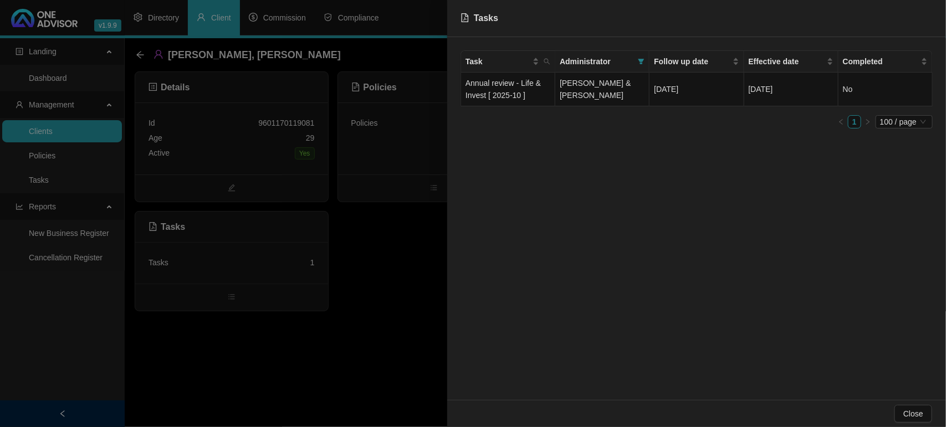
click at [400, 268] on div at bounding box center [473, 213] width 946 height 427
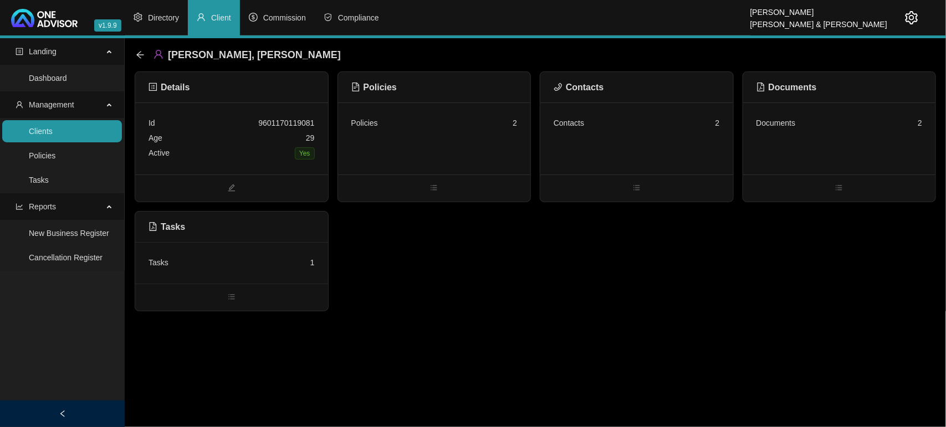
click at [53, 127] on link "Clients" at bounding box center [41, 131] width 24 height 9
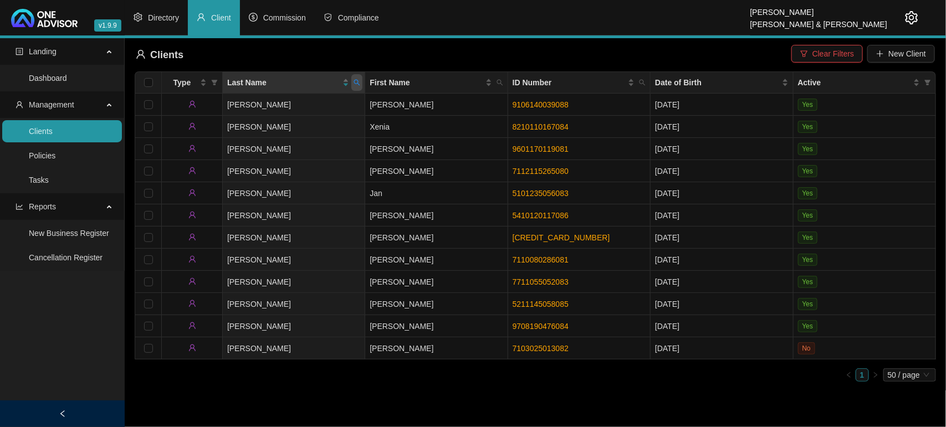
click at [357, 82] on icon "search" at bounding box center [357, 82] width 7 height 7
type input "[PERSON_NAME]"
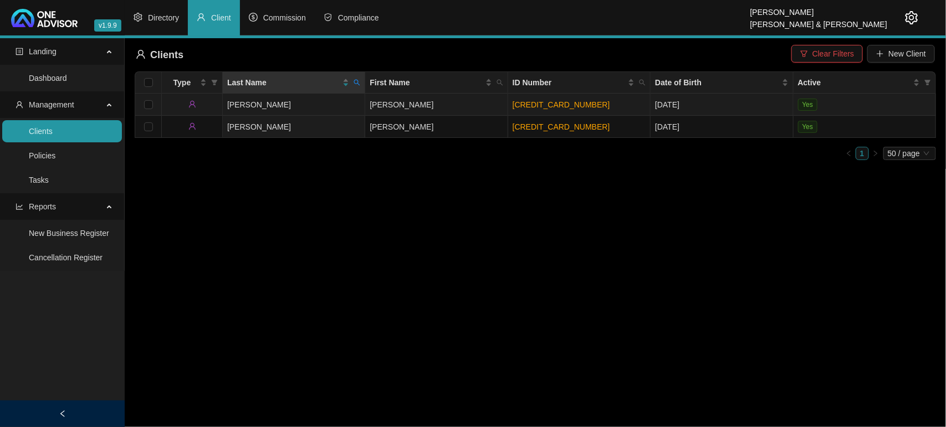
click at [316, 109] on td "[PERSON_NAME]" at bounding box center [294, 105] width 142 height 22
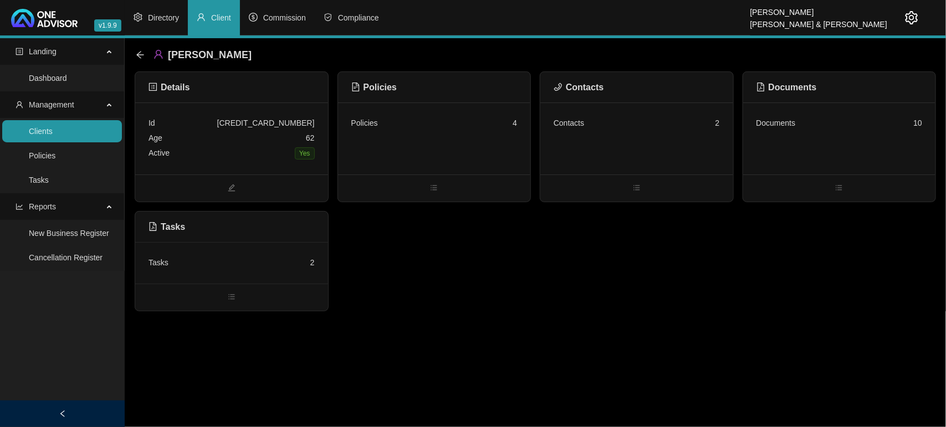
click at [277, 261] on div "Tasks 2" at bounding box center [232, 262] width 166 height 15
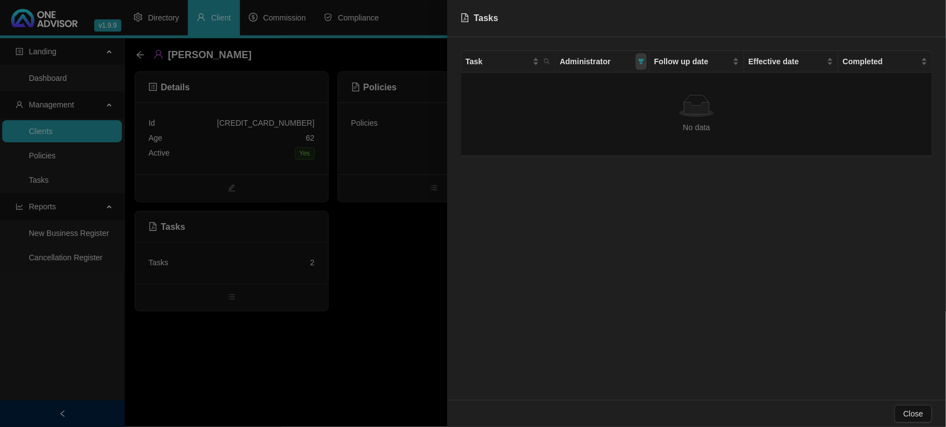
click at [641, 62] on icon "filter" at bounding box center [641, 61] width 7 height 7
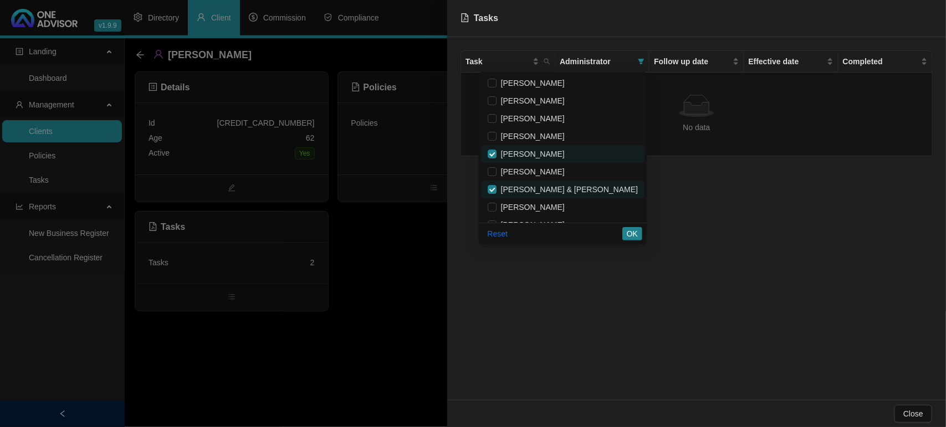
click at [329, 339] on div at bounding box center [473, 213] width 946 height 427
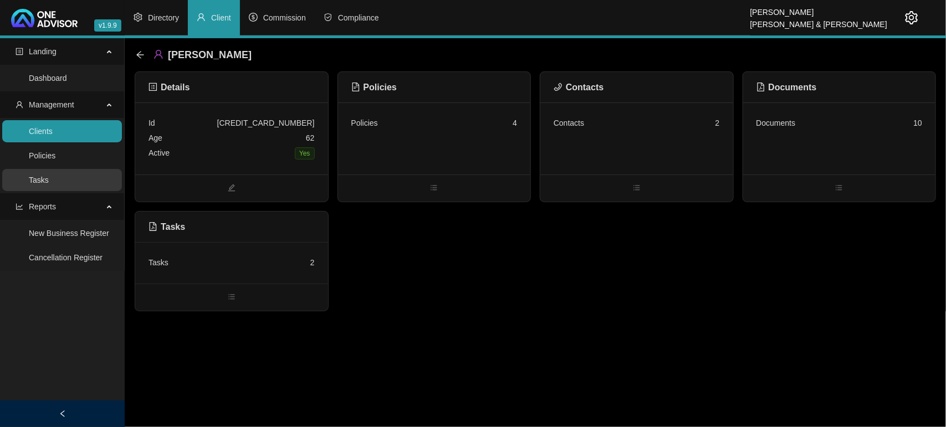
click at [49, 178] on link "Tasks" at bounding box center [39, 180] width 20 height 9
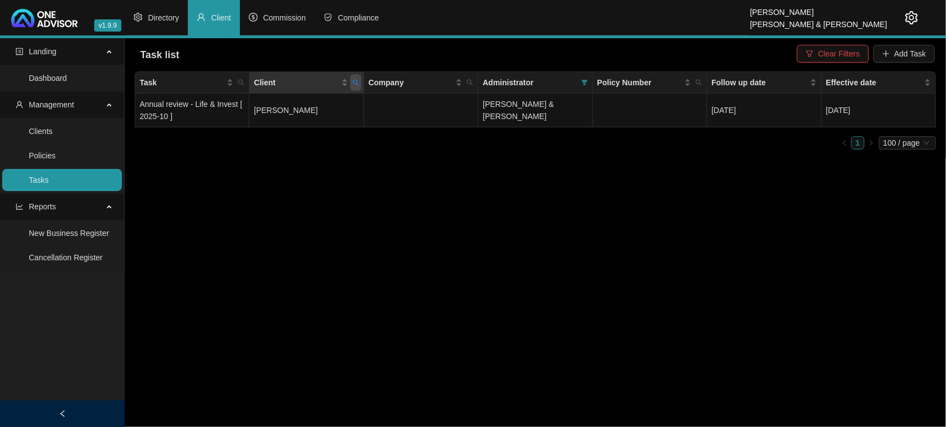
click at [355, 83] on icon "search" at bounding box center [355, 82] width 7 height 7
type input "wixks"
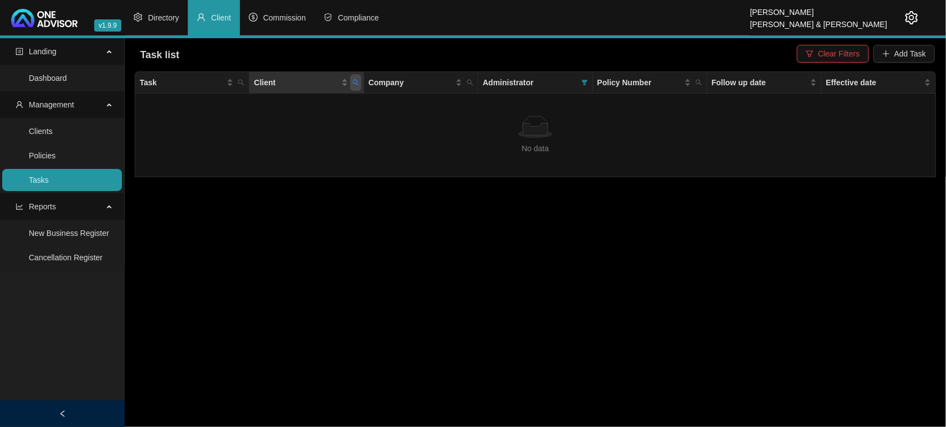
click at [352, 81] on icon "search" at bounding box center [355, 82] width 7 height 7
click at [344, 128] on button "Reset" at bounding box center [331, 126] width 50 height 13
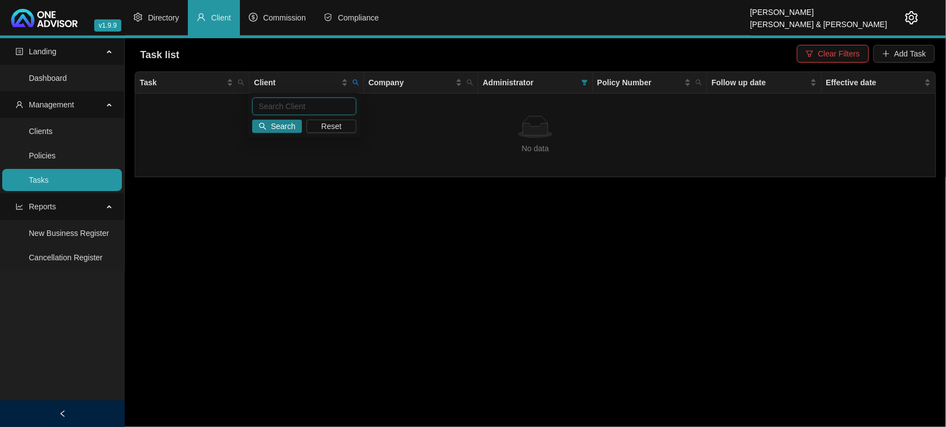
click at [333, 103] on input "text" at bounding box center [304, 107] width 104 height 18
type input "[PERSON_NAME]"
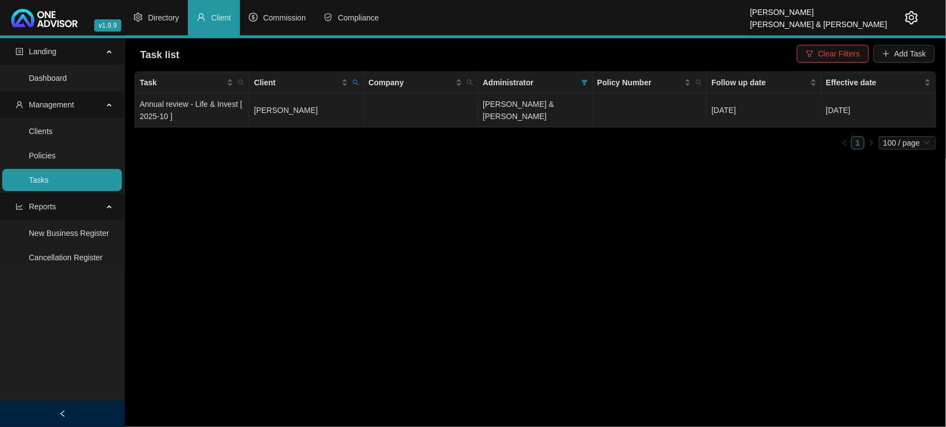
click at [327, 110] on td "[PERSON_NAME]" at bounding box center [306, 111] width 114 height 34
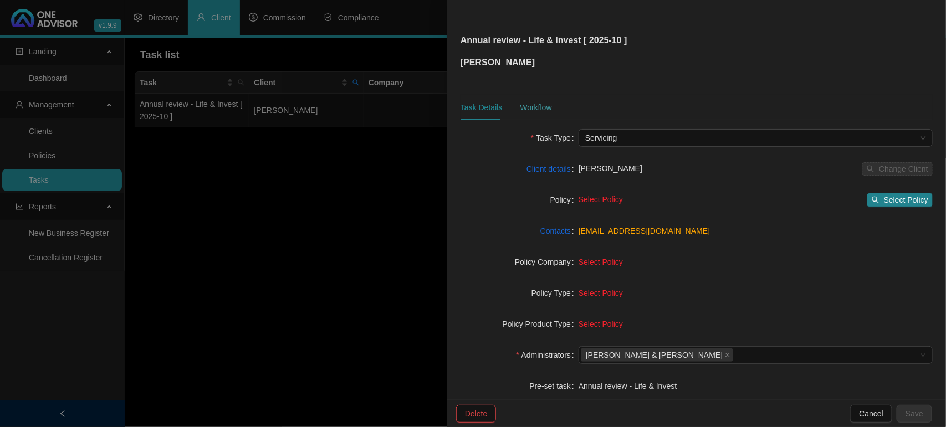
click at [535, 100] on div "Workflow" at bounding box center [536, 107] width 32 height 25
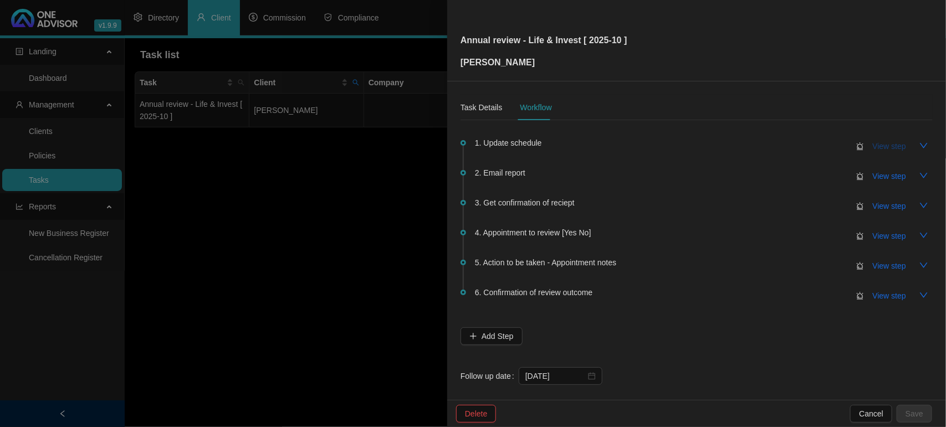
click at [876, 143] on span "View step" at bounding box center [889, 146] width 33 height 12
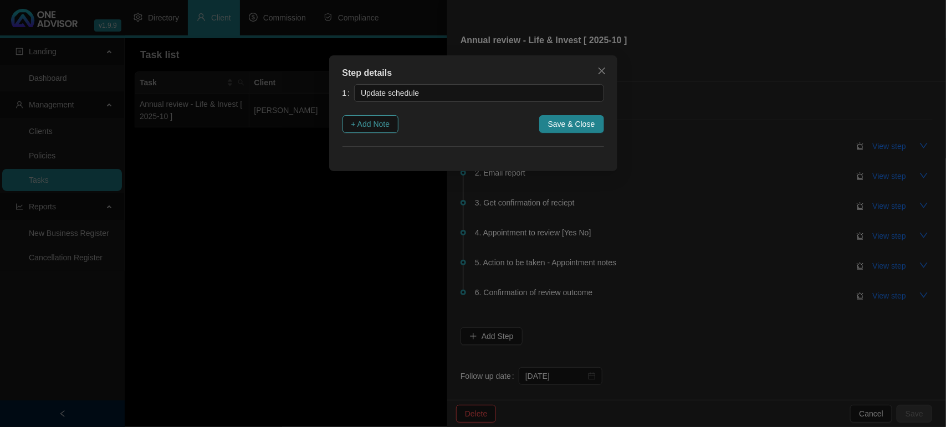
click at [384, 127] on span "+ Add Note" at bounding box center [370, 124] width 39 height 12
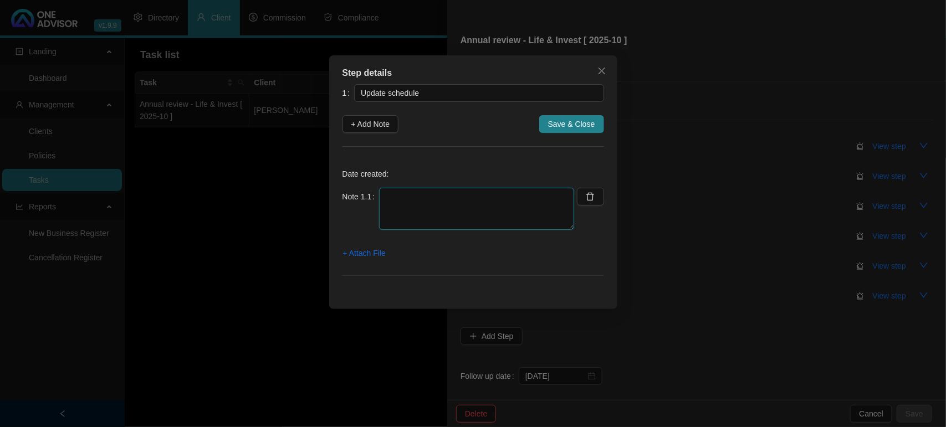
click at [399, 220] on textarea at bounding box center [476, 209] width 195 height 42
type textarea "Updated Life"
click at [578, 120] on span "Save & Close" at bounding box center [571, 124] width 47 height 12
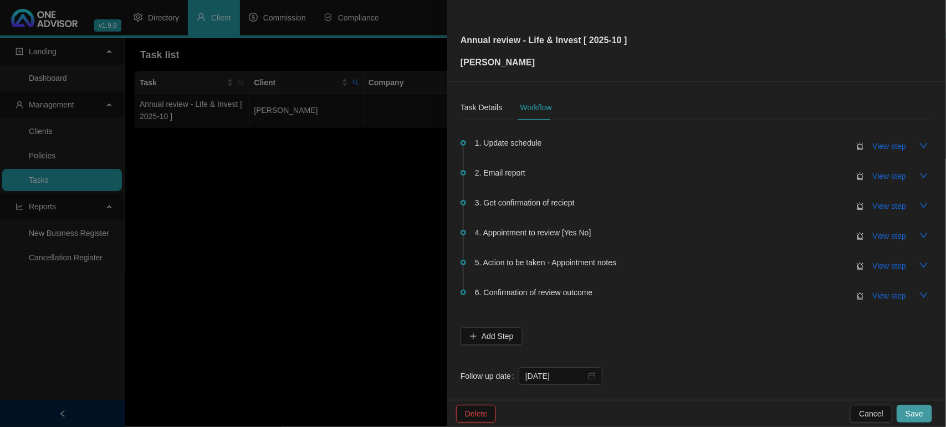
click at [916, 414] on span "Save" at bounding box center [915, 414] width 18 height 12
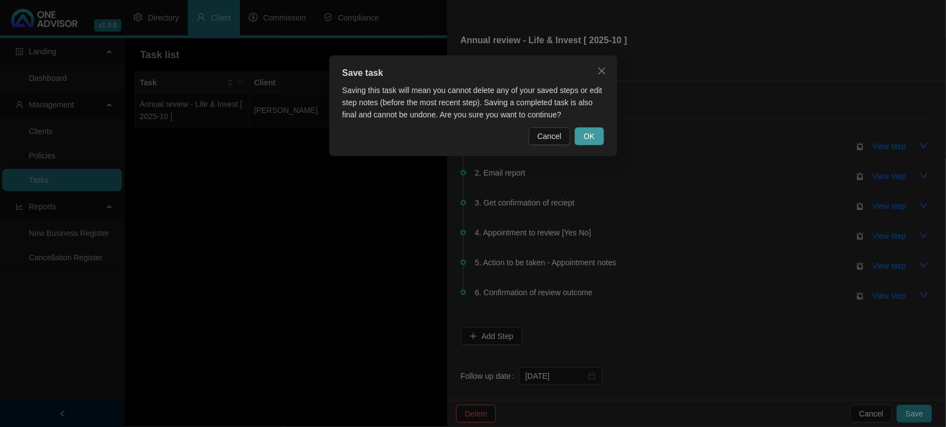
click at [586, 136] on span "OK" at bounding box center [589, 136] width 11 height 12
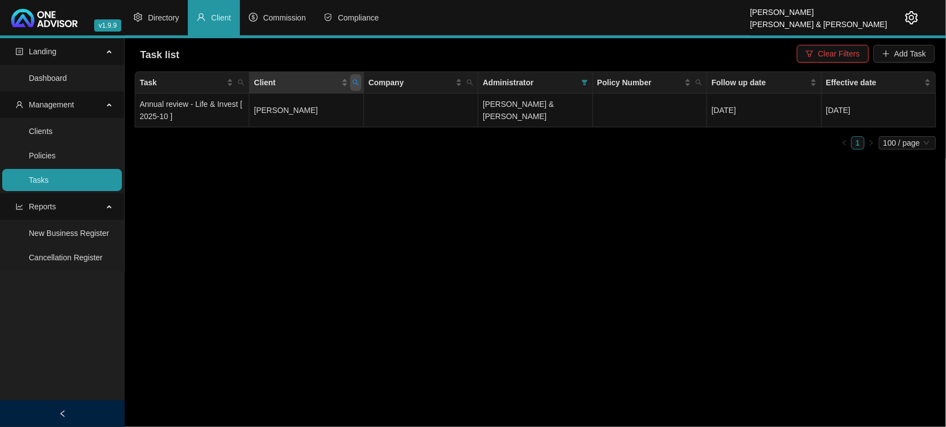
click at [357, 84] on icon "search" at bounding box center [355, 83] width 6 height 6
click at [334, 126] on span "Reset" at bounding box center [331, 126] width 21 height 12
click at [309, 113] on input "text" at bounding box center [304, 107] width 104 height 18
type input "[PERSON_NAME]"
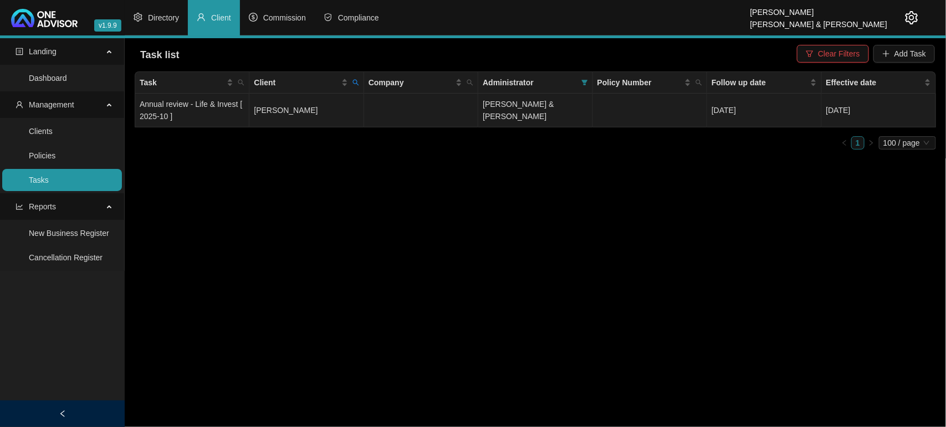
click at [309, 113] on td "[PERSON_NAME]" at bounding box center [306, 111] width 114 height 34
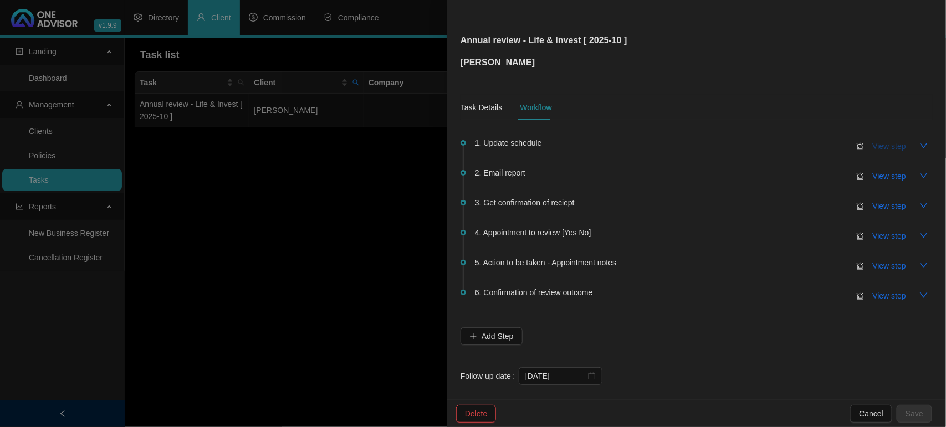
click at [881, 149] on span "View step" at bounding box center [889, 146] width 33 height 12
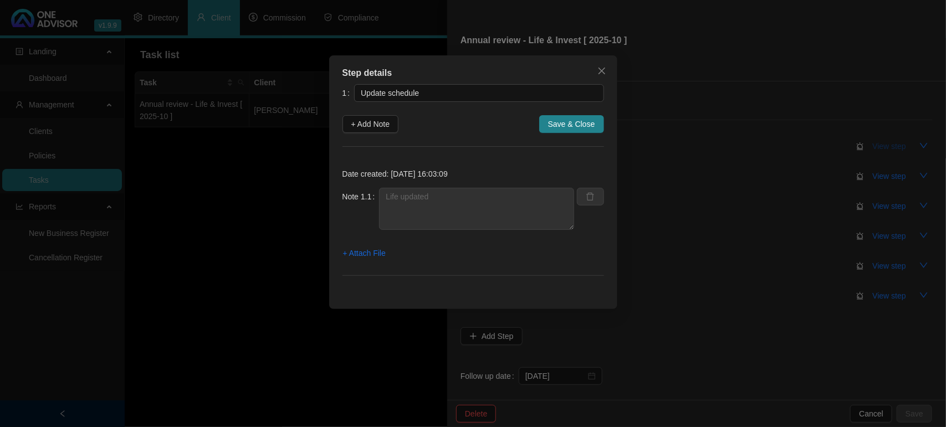
click at [881, 149] on div "Step details 1 Update schedule + Add Note Save & Close Date created: [DATE] 16:…" at bounding box center [473, 213] width 946 height 427
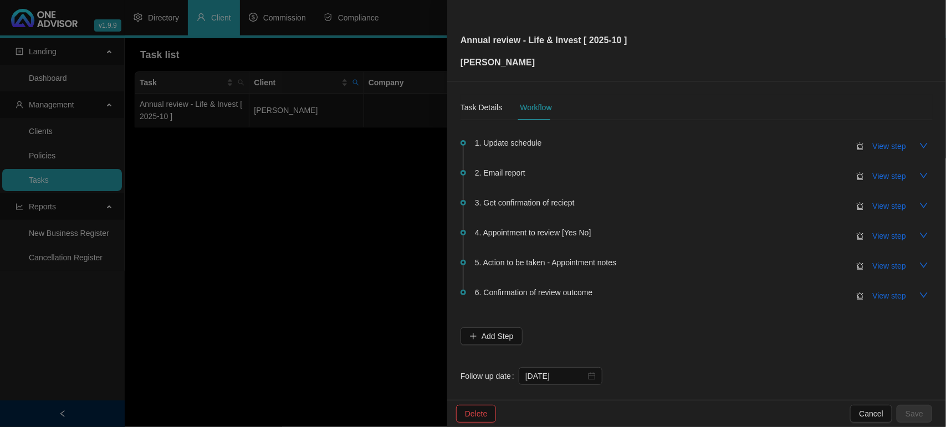
drag, startPoint x: 240, startPoint y: 203, endPoint x: 247, endPoint y: 198, distance: 8.7
click at [240, 203] on div at bounding box center [473, 213] width 946 height 427
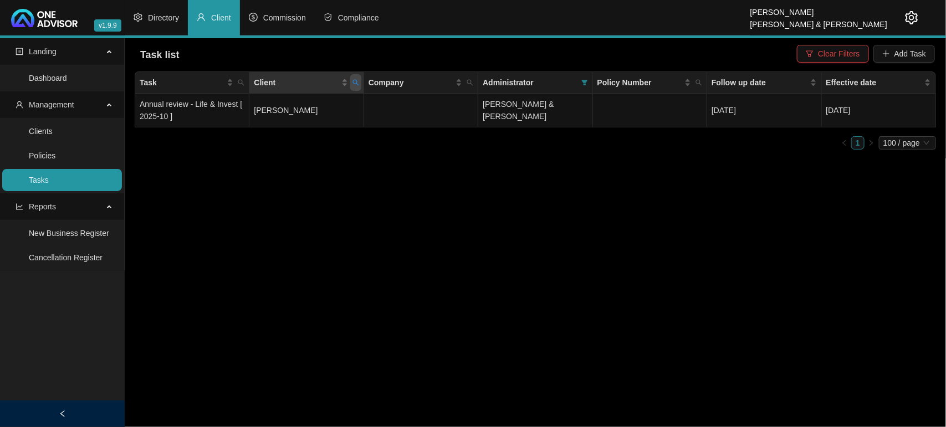
click at [356, 78] on span "Client" at bounding box center [355, 82] width 11 height 17
click at [334, 127] on span "Reset" at bounding box center [331, 126] width 21 height 12
click at [331, 107] on input "text" at bounding box center [304, 107] width 104 height 18
type input "bastard"
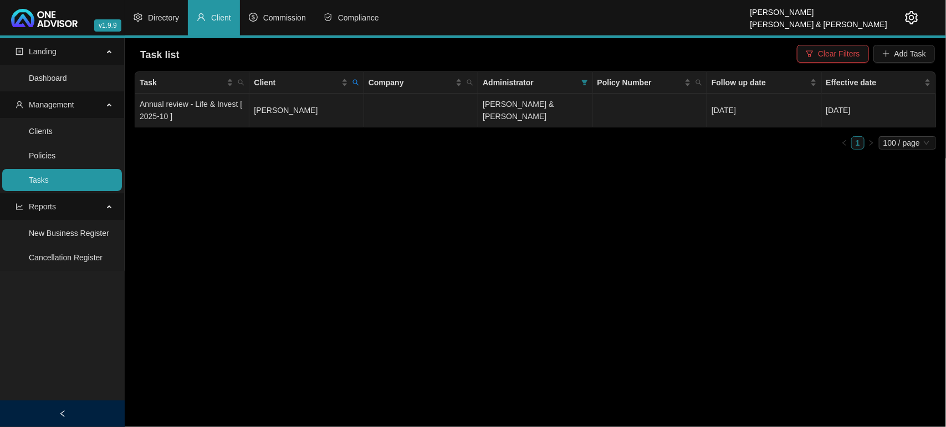
click at [326, 120] on td "[PERSON_NAME]" at bounding box center [306, 111] width 114 height 34
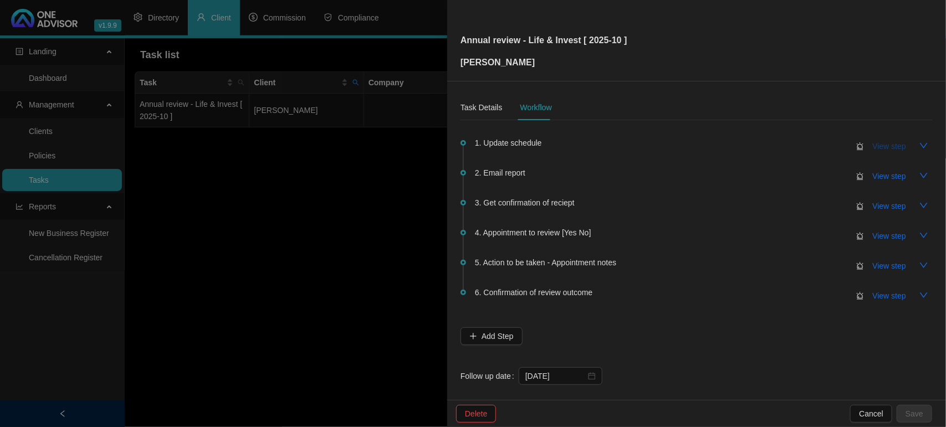
click at [882, 152] on button "View step" at bounding box center [889, 146] width 51 height 18
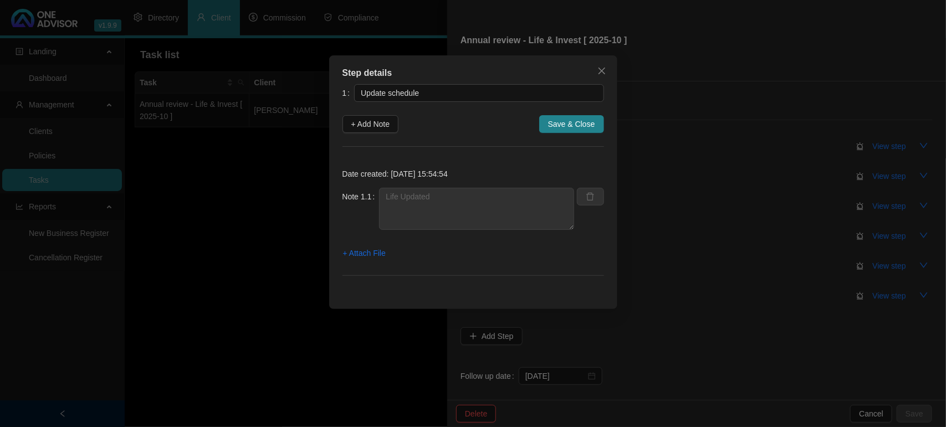
click at [882, 150] on div "Step details 1 Update schedule + Add Note Save & Close Date created: [DATE] 15:…" at bounding box center [473, 213] width 946 height 427
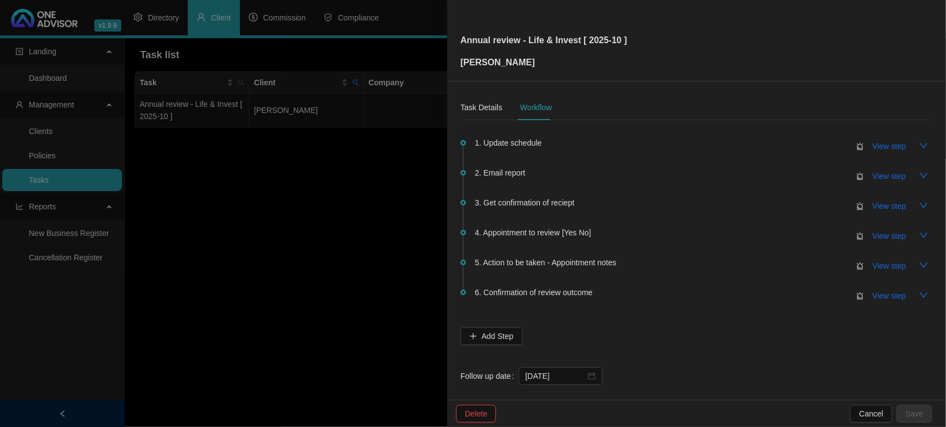
click at [336, 211] on div at bounding box center [473, 213] width 946 height 427
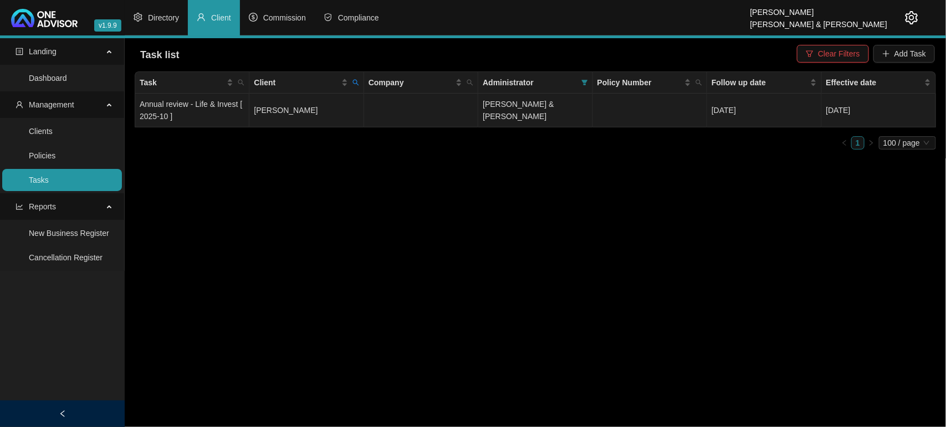
click at [306, 113] on td "[PERSON_NAME]" at bounding box center [306, 111] width 114 height 34
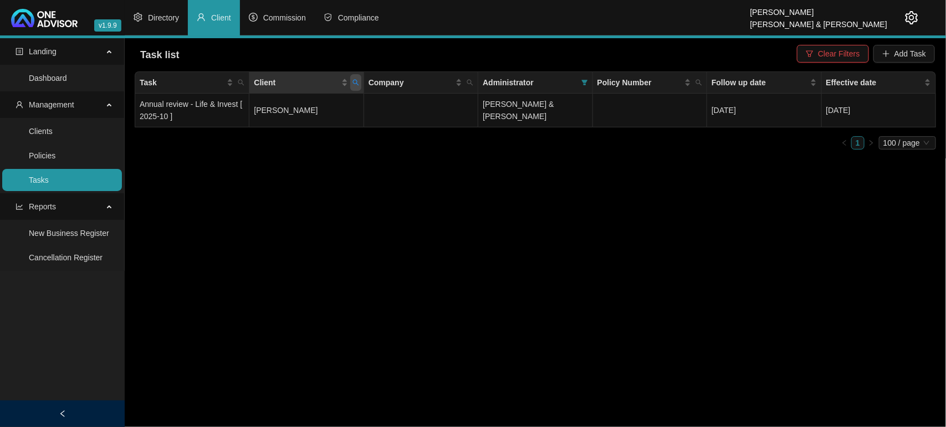
click at [355, 82] on icon "search" at bounding box center [355, 82] width 7 height 7
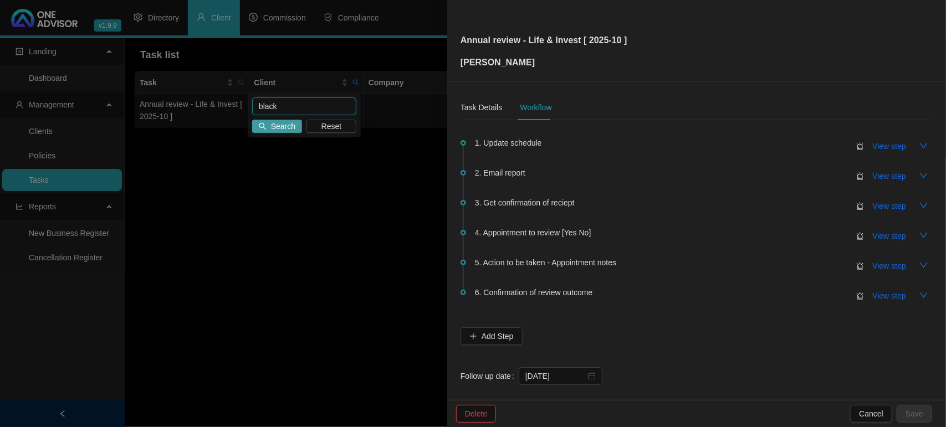
type input "black"
click at [270, 124] on button "Search" at bounding box center [277, 126] width 50 height 13
click at [887, 415] on button "Cancel" at bounding box center [871, 414] width 42 height 18
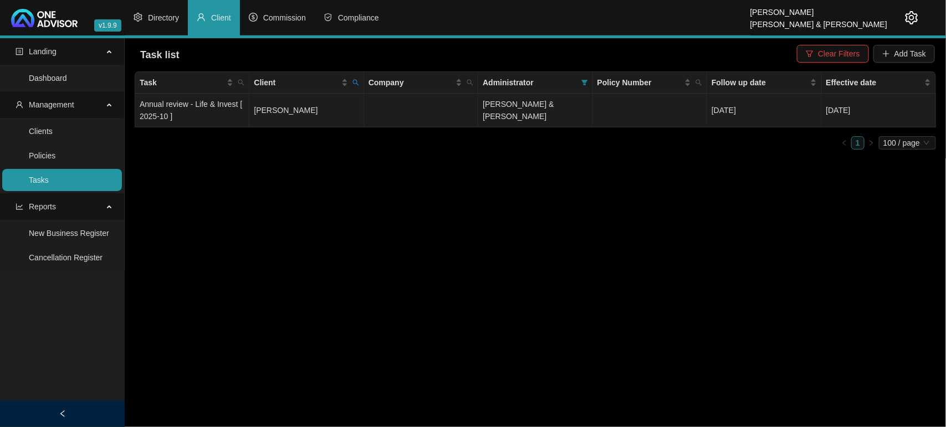
click at [341, 106] on td "[PERSON_NAME]" at bounding box center [306, 111] width 114 height 34
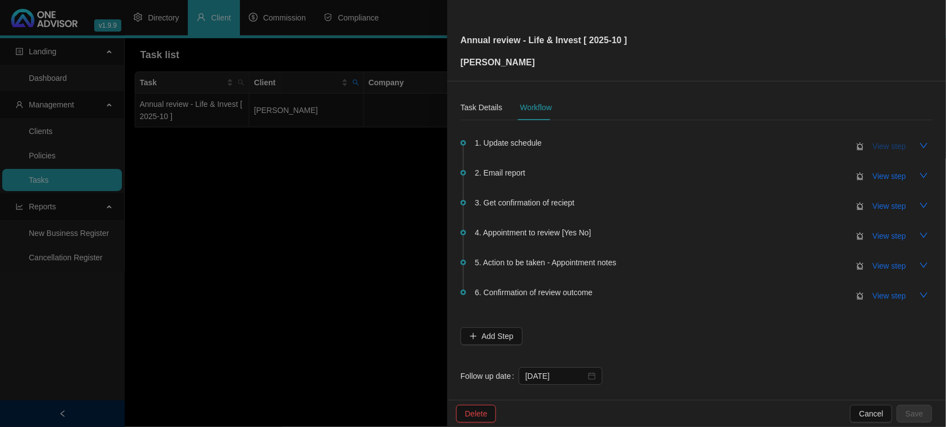
click at [873, 142] on span "View step" at bounding box center [889, 146] width 33 height 12
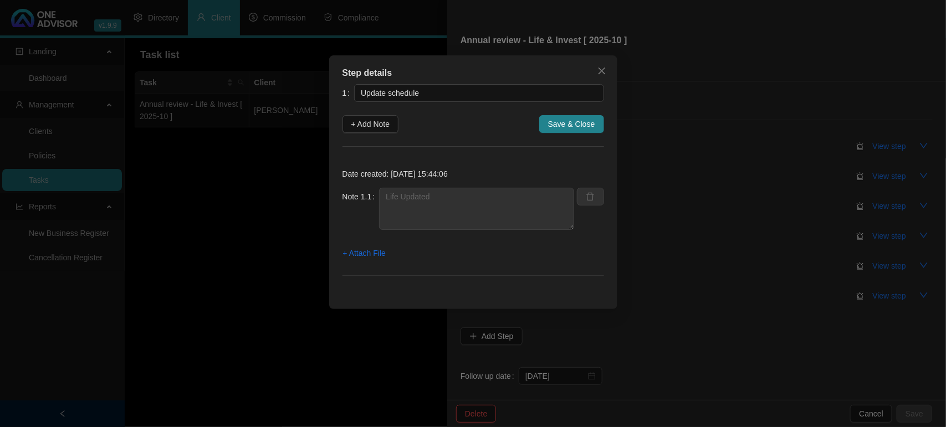
click at [871, 142] on div "Step details 1 Update schedule + Add Note Save & Close Date created: [DATE] 15:…" at bounding box center [473, 213] width 946 height 427
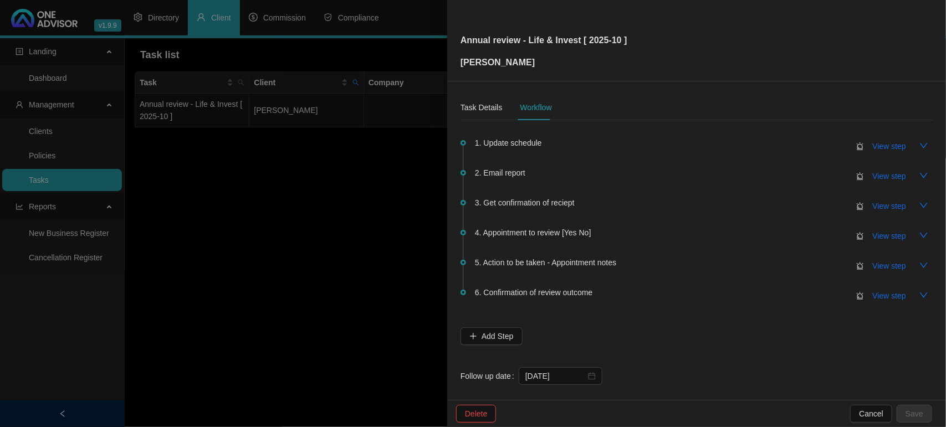
click at [336, 204] on div at bounding box center [473, 213] width 946 height 427
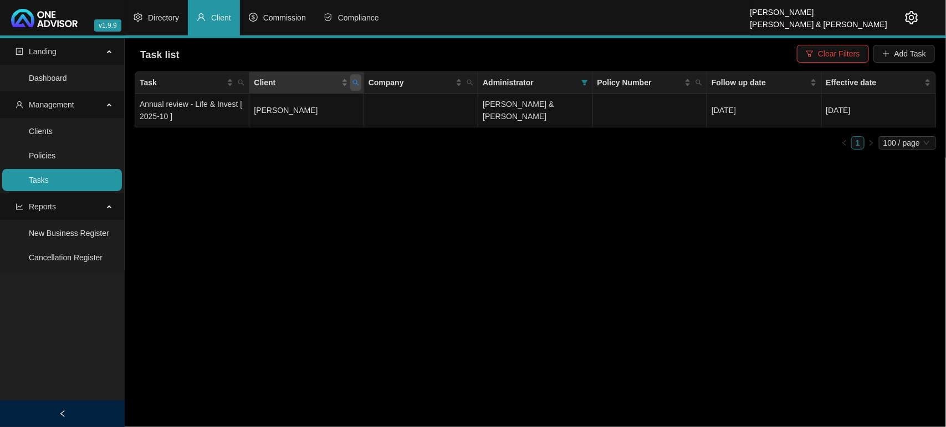
click at [356, 78] on span "Client" at bounding box center [355, 82] width 11 height 17
type input "[PERSON_NAME]"
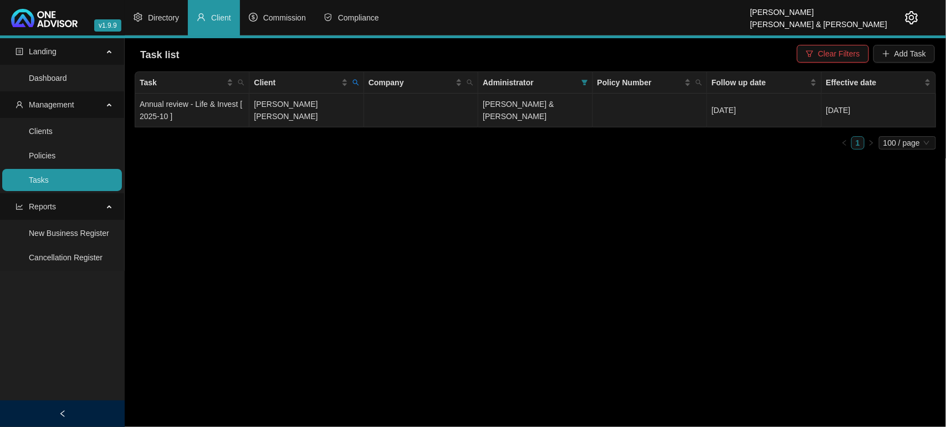
click at [331, 105] on td "[PERSON_NAME] [PERSON_NAME]" at bounding box center [306, 111] width 114 height 34
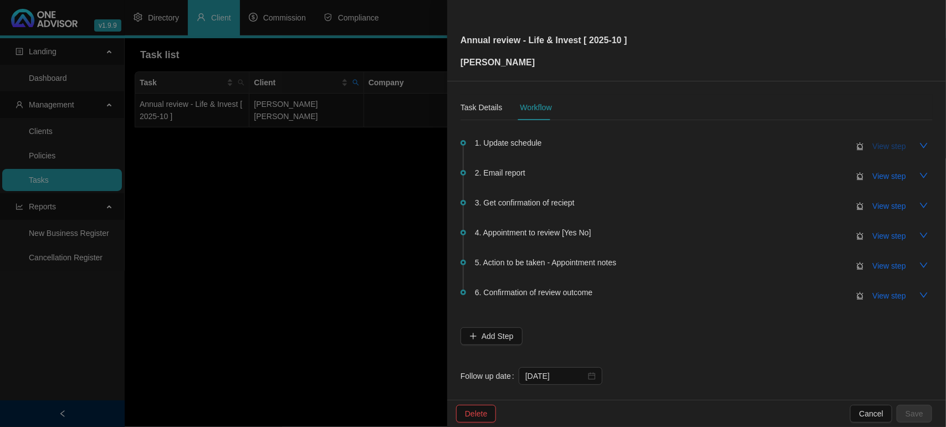
click at [873, 142] on span "View step" at bounding box center [889, 146] width 33 height 12
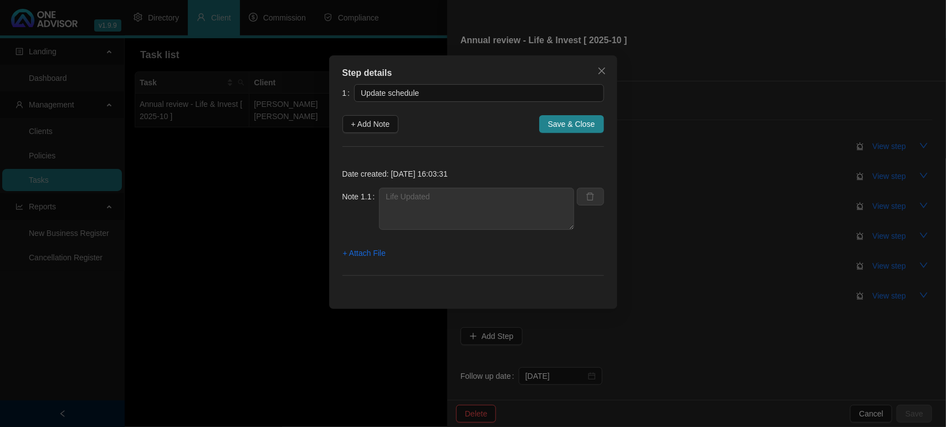
click at [220, 223] on div "Step details 1 Update schedule + Add Note Save & Close Date created: [DATE] 16:…" at bounding box center [473, 213] width 946 height 427
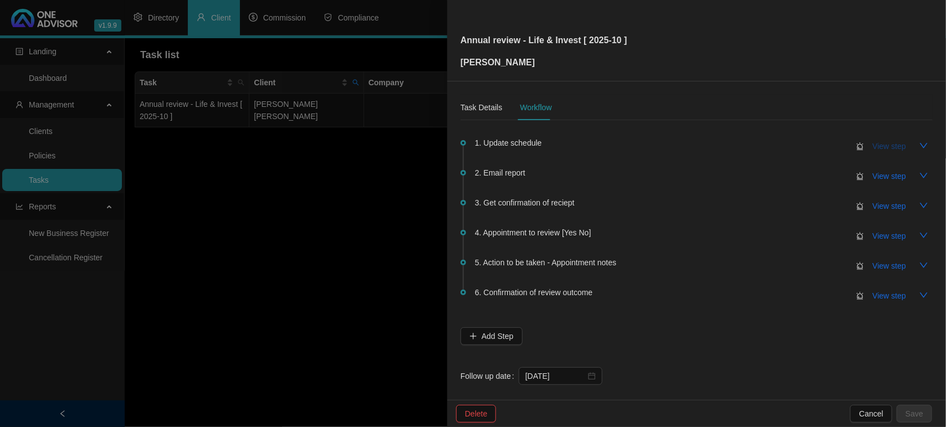
click at [864, 141] on button "View step" at bounding box center [889, 146] width 51 height 18
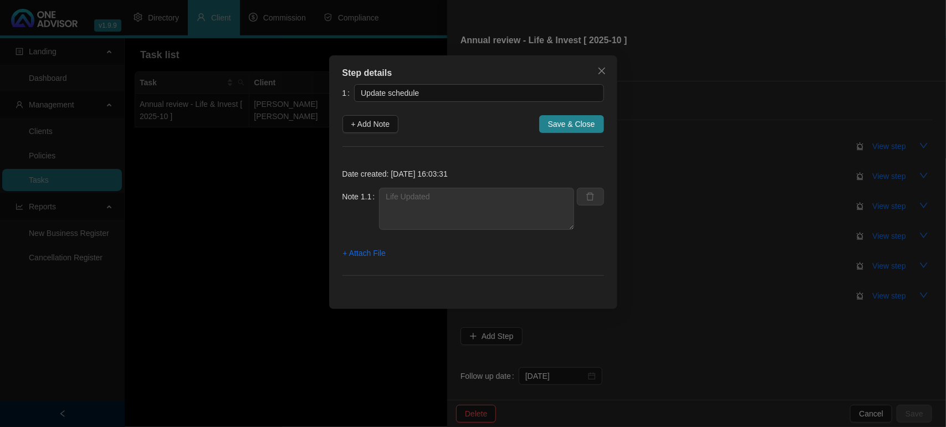
click at [861, 142] on div "Step details 1 Update schedule + Add Note Save & Close Date created: [DATE] 16:…" at bounding box center [473, 213] width 946 height 427
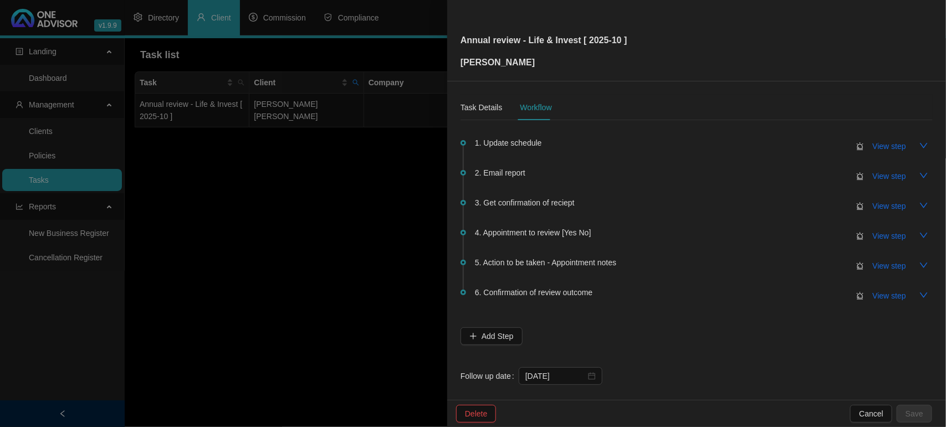
click at [330, 226] on div at bounding box center [473, 213] width 946 height 427
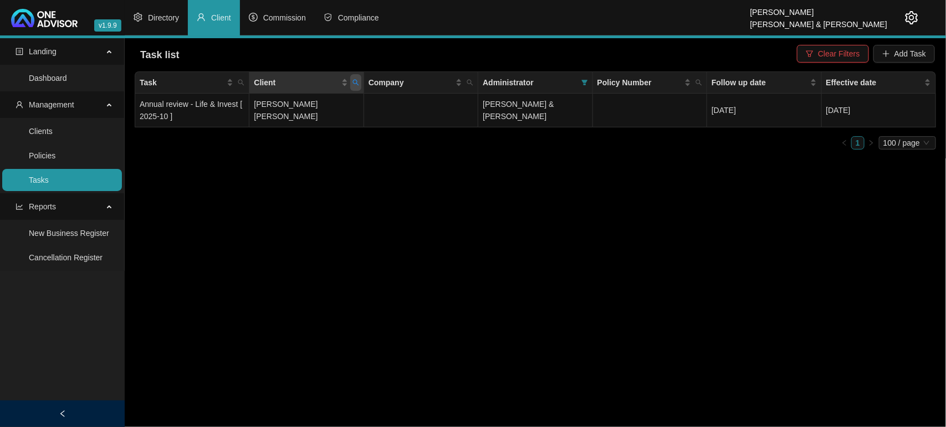
click at [355, 81] on icon "search" at bounding box center [355, 82] width 7 height 7
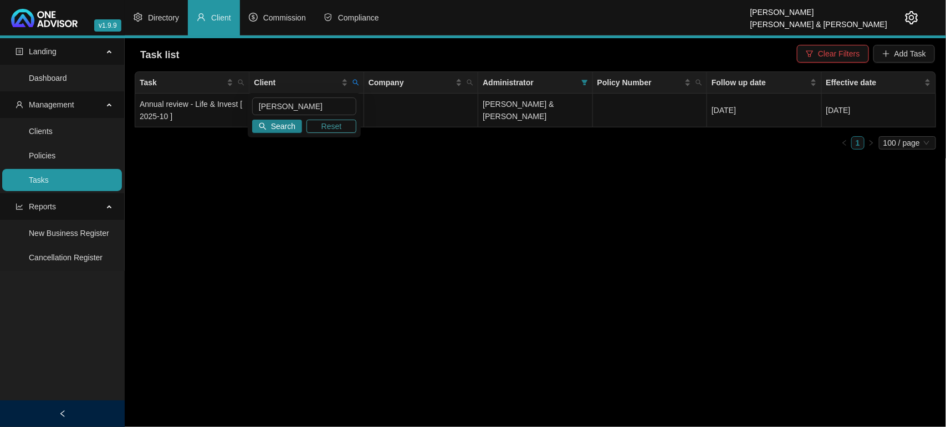
click at [331, 124] on span "Reset" at bounding box center [331, 126] width 21 height 12
click at [319, 106] on input "text" at bounding box center [304, 107] width 104 height 18
click at [572, 197] on main "Landing Dashboard Management Clients Policies Tasks Reports New Business Regist…" at bounding box center [473, 232] width 946 height 389
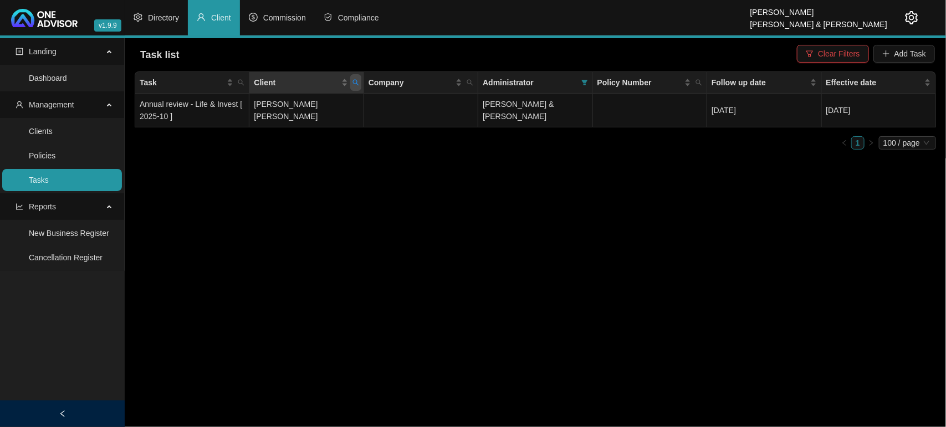
click at [359, 80] on span "Client" at bounding box center [355, 82] width 11 height 17
type input "[PERSON_NAME]"
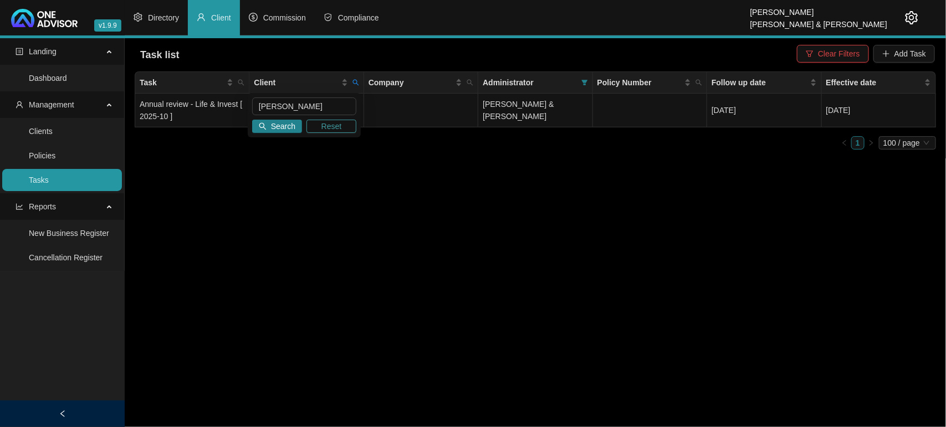
click at [344, 124] on button "Reset" at bounding box center [331, 126] width 50 height 13
click at [315, 100] on input "text" at bounding box center [304, 107] width 104 height 18
type input "du [PERSON_NAME]"
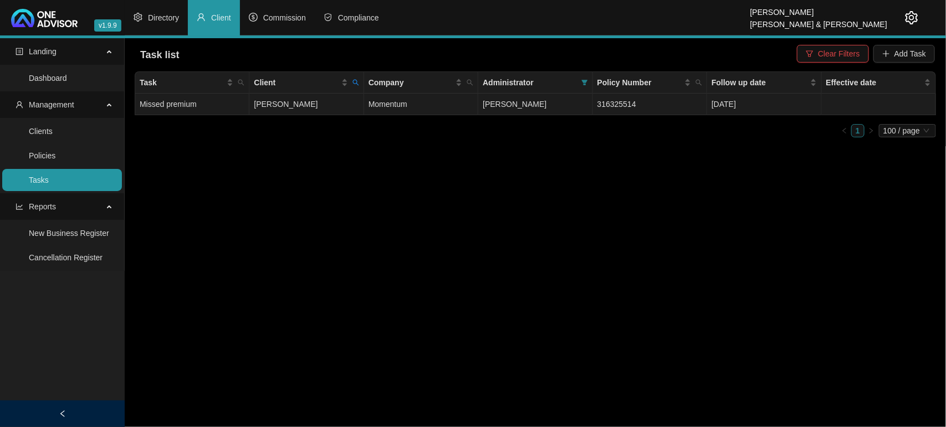
click at [355, 110] on td "[PERSON_NAME]" at bounding box center [306, 105] width 114 height 22
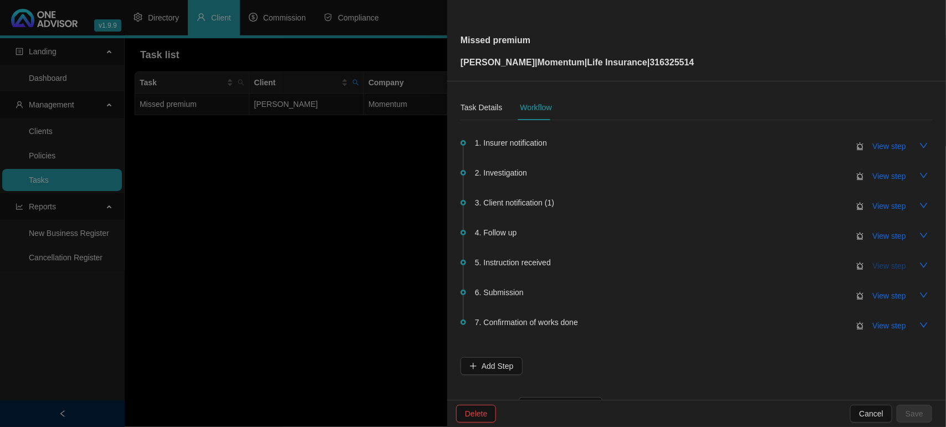
click at [873, 263] on span "View step" at bounding box center [889, 266] width 33 height 12
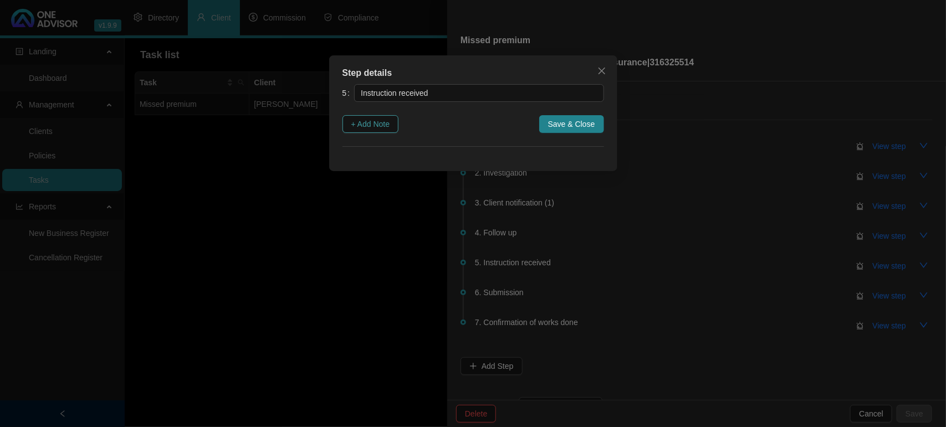
click at [349, 125] on button "+ Add Note" at bounding box center [371, 124] width 57 height 18
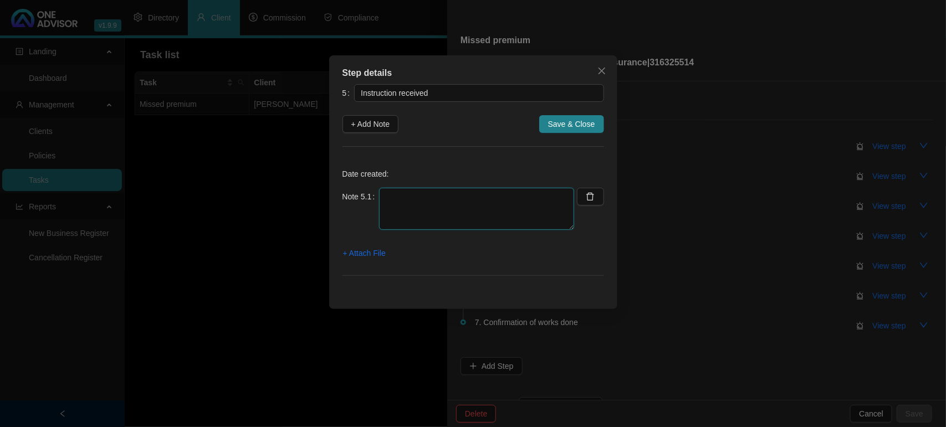
click at [454, 217] on textarea at bounding box center [476, 209] width 195 height 42
type textarea "Client requested that a double collection goes through on her next debit"
click at [359, 254] on span "+ Attach File" at bounding box center [364, 253] width 43 height 12
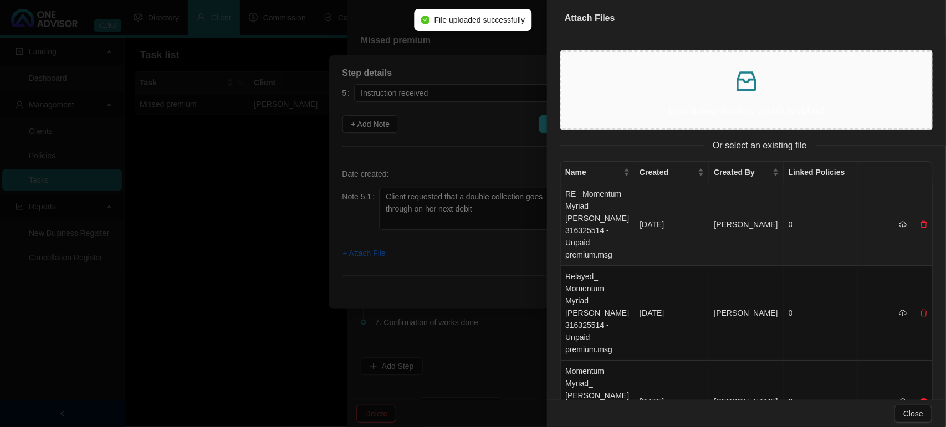
click at [589, 211] on td "RE_ Momentum Myriad_ [PERSON_NAME] 316325514 - Unpaid premium.msg" at bounding box center [598, 224] width 74 height 83
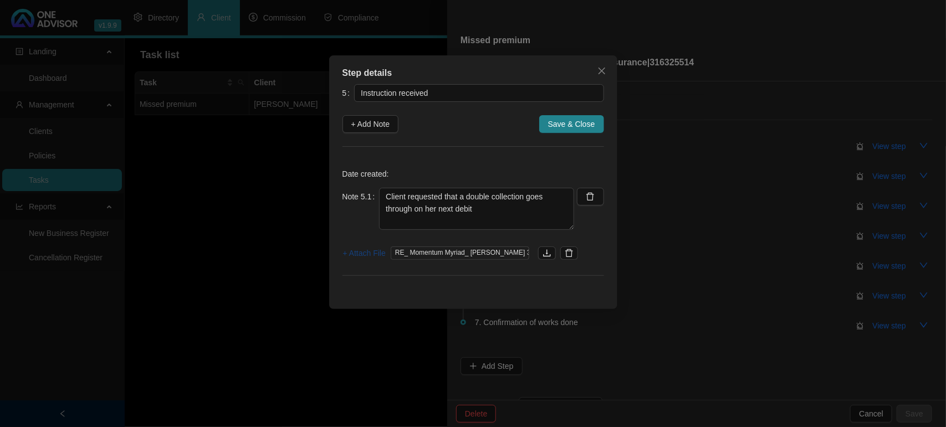
click at [359, 248] on span "+ Attach File" at bounding box center [364, 253] width 43 height 12
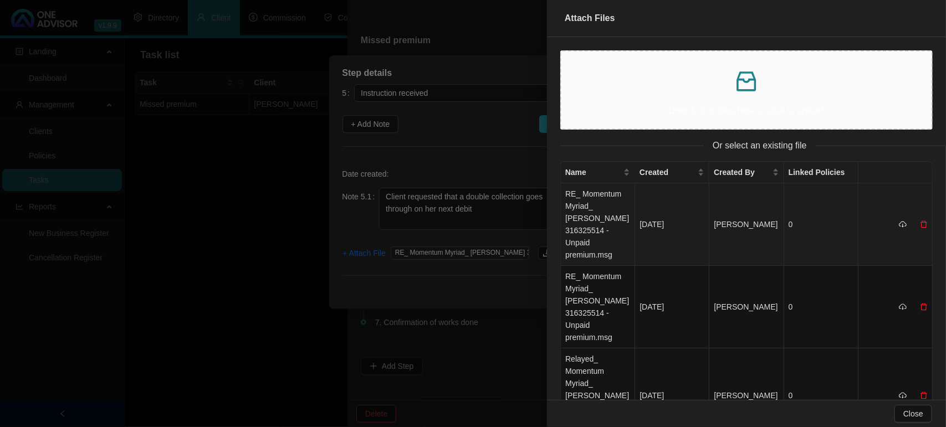
click at [605, 204] on td "RE_ Momentum Myriad_ [PERSON_NAME] 316325514 - Unpaid premium.msg" at bounding box center [598, 224] width 74 height 83
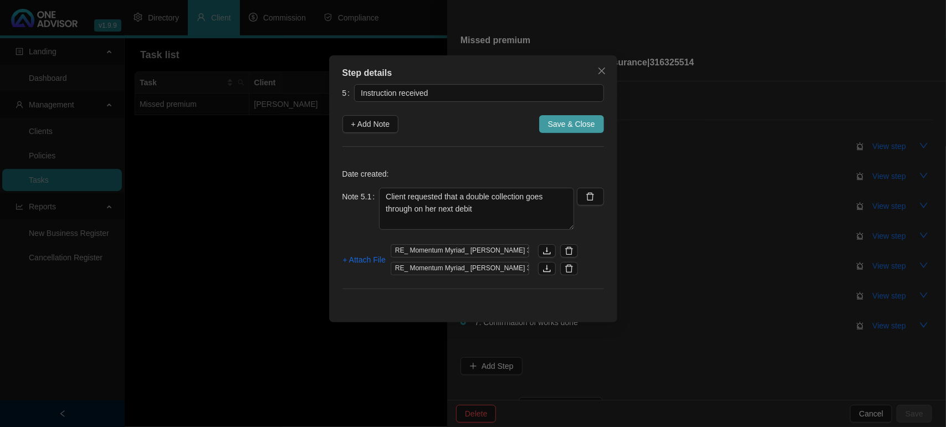
click at [565, 122] on span "Save & Close" at bounding box center [571, 124] width 47 height 12
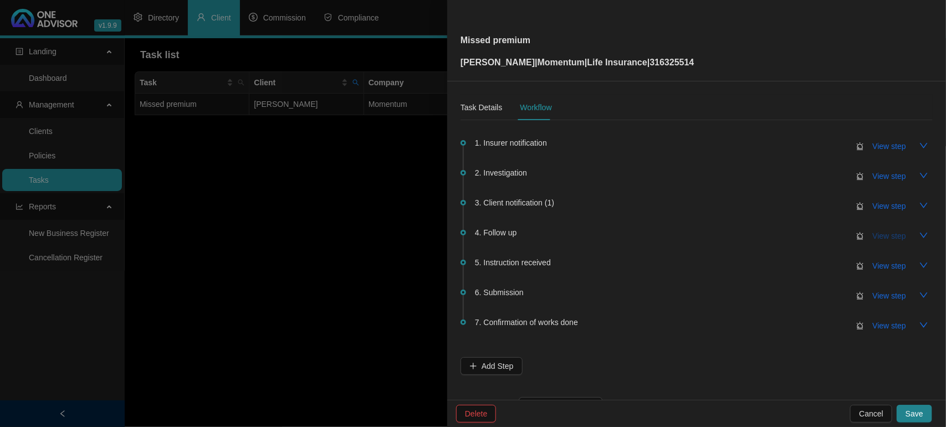
click at [876, 237] on span "View step" at bounding box center [889, 236] width 33 height 12
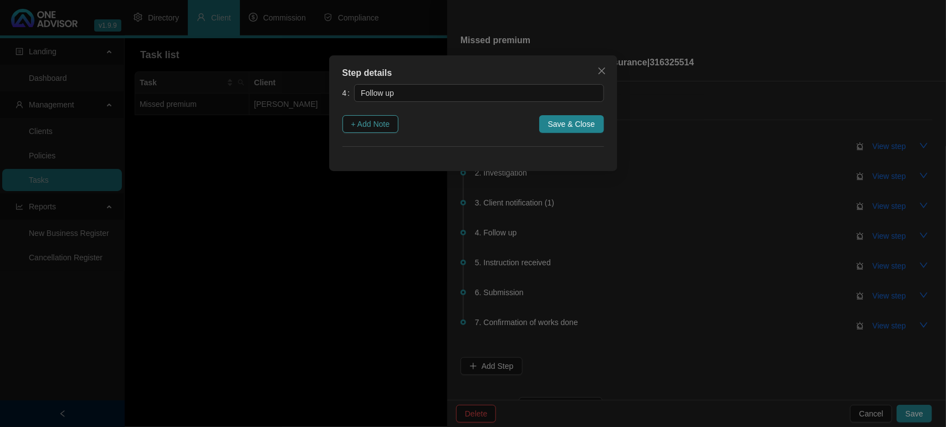
click at [395, 132] on button "+ Add Note" at bounding box center [371, 124] width 57 height 18
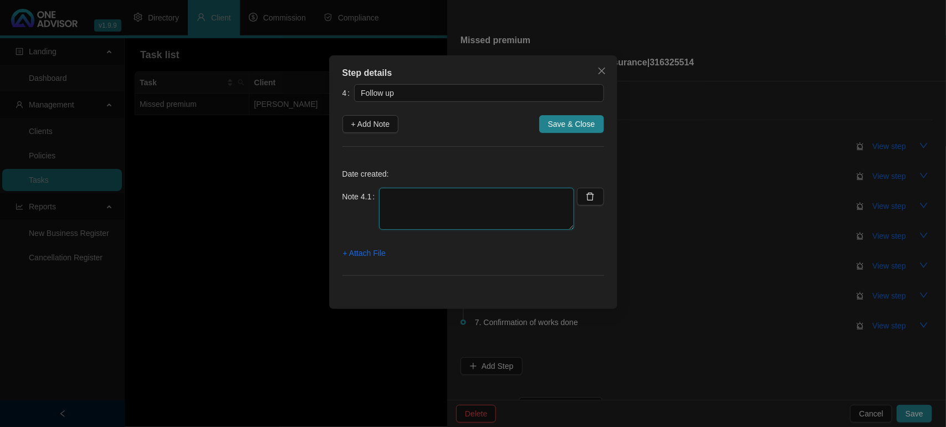
click at [431, 208] on textarea at bounding box center [476, 209] width 195 height 42
type textarea "No follow up - -client responded"
click at [582, 124] on span "Save & Close" at bounding box center [571, 124] width 47 height 12
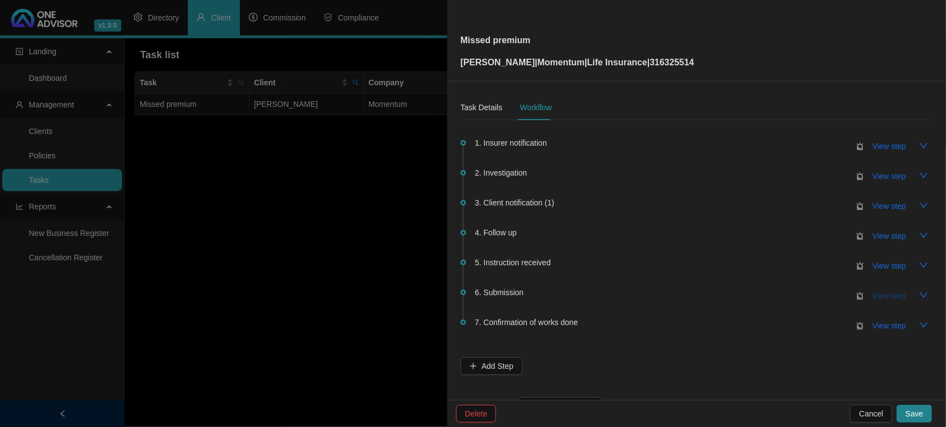
click at [882, 294] on span "View step" at bounding box center [889, 296] width 33 height 12
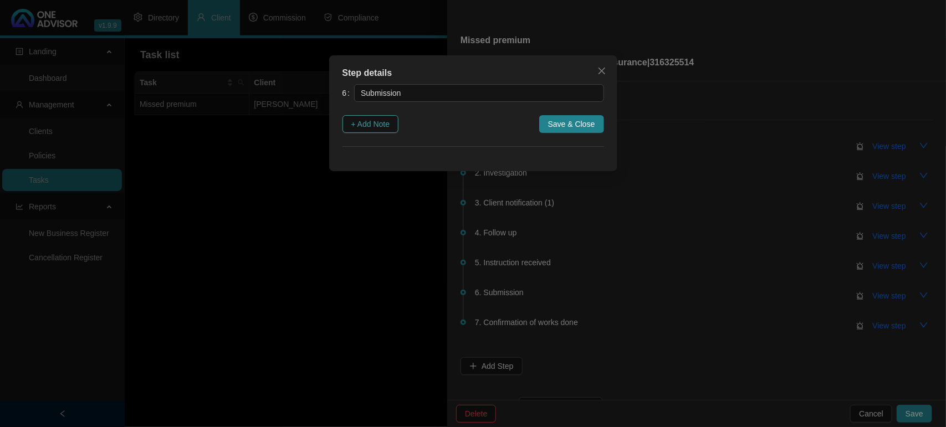
click at [373, 122] on span "+ Add Note" at bounding box center [370, 124] width 39 height 12
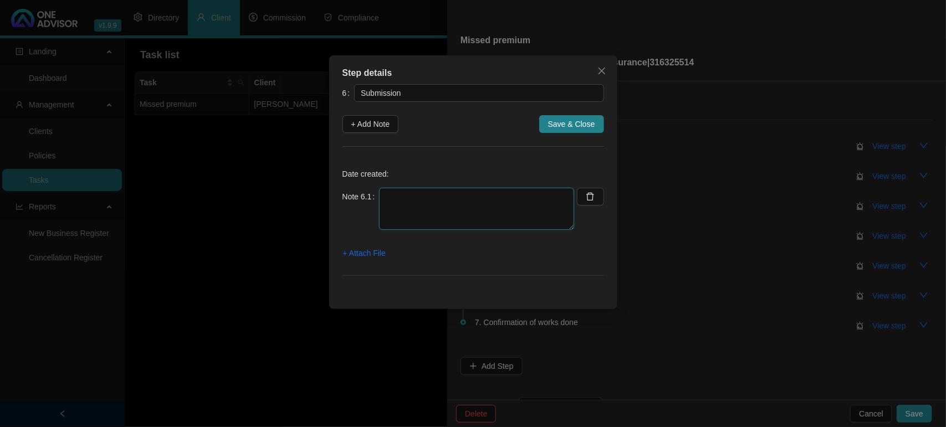
click at [395, 211] on textarea at bounding box center [476, 209] width 195 height 42
type textarea "Emailed Momentum to inform them of this"
click at [372, 250] on span "+ Attach File" at bounding box center [364, 253] width 43 height 12
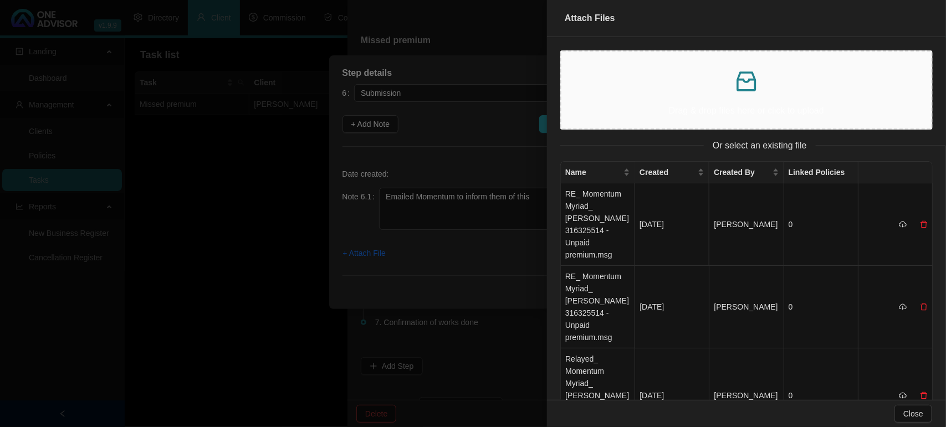
click at [678, 111] on p "Drag & drop files here or click to upload" at bounding box center [746, 111] width 352 height 14
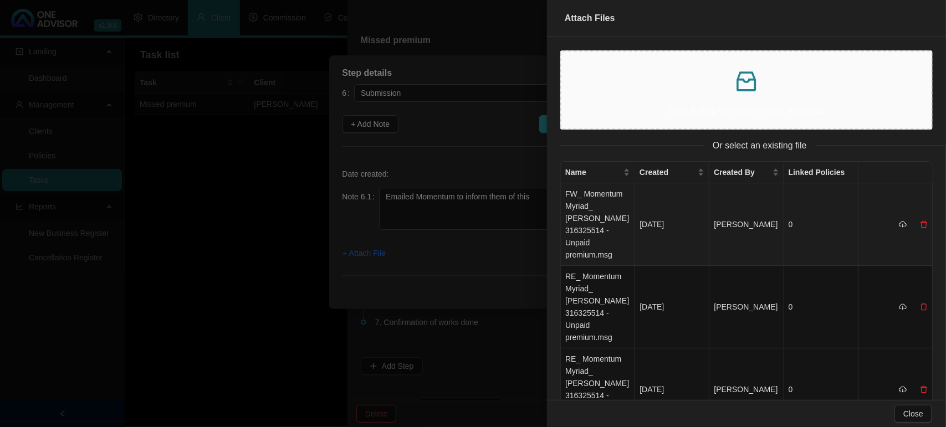
click at [594, 227] on td "FW_ Momentum Myriad_ [PERSON_NAME] 316325514 - Unpaid premium.msg" at bounding box center [598, 224] width 74 height 83
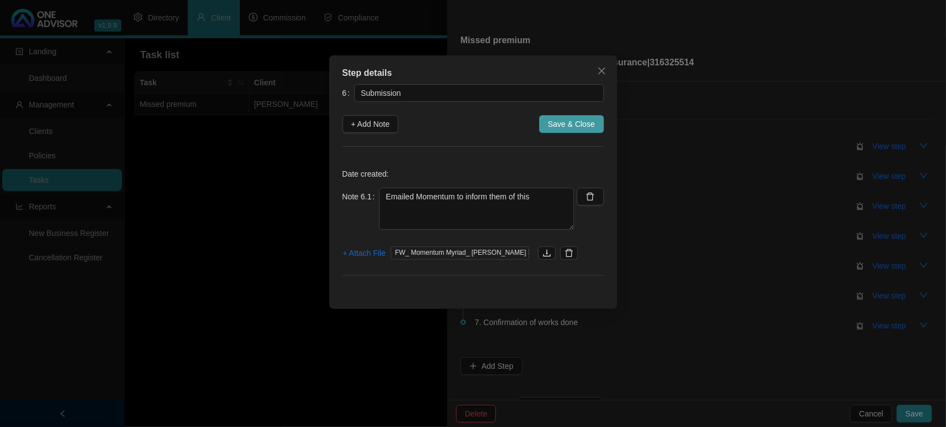
click at [572, 118] on span "Save & Close" at bounding box center [571, 124] width 47 height 12
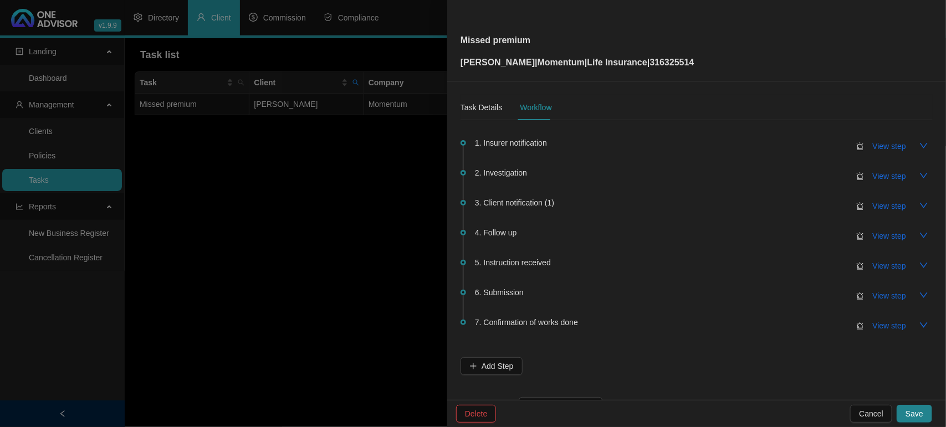
scroll to position [40, 0]
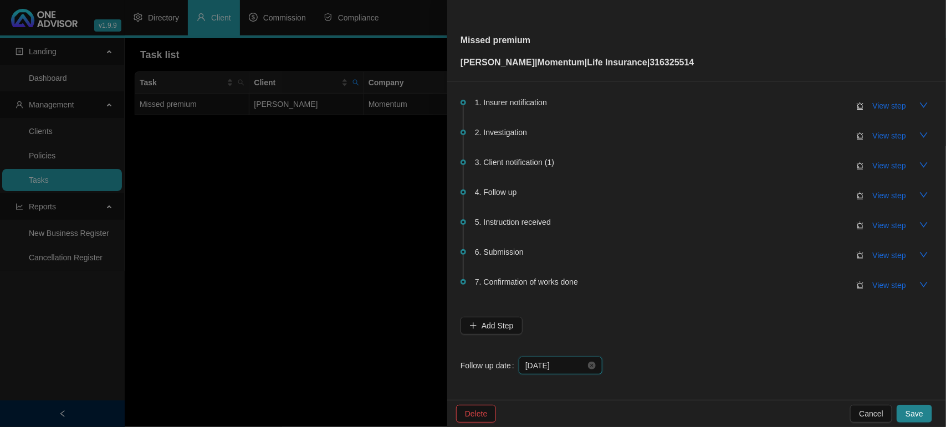
click at [572, 369] on input "[DATE]" at bounding box center [555, 366] width 60 height 12
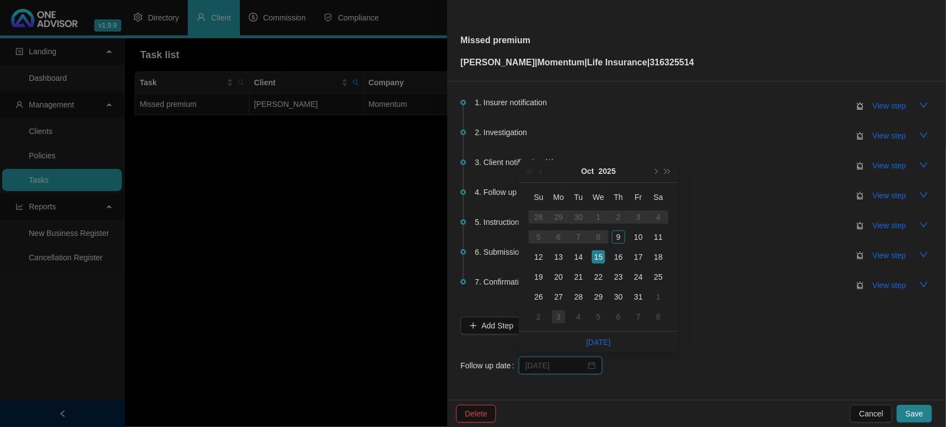
type input "[DATE]"
click at [552, 318] on div "3" at bounding box center [558, 316] width 13 height 13
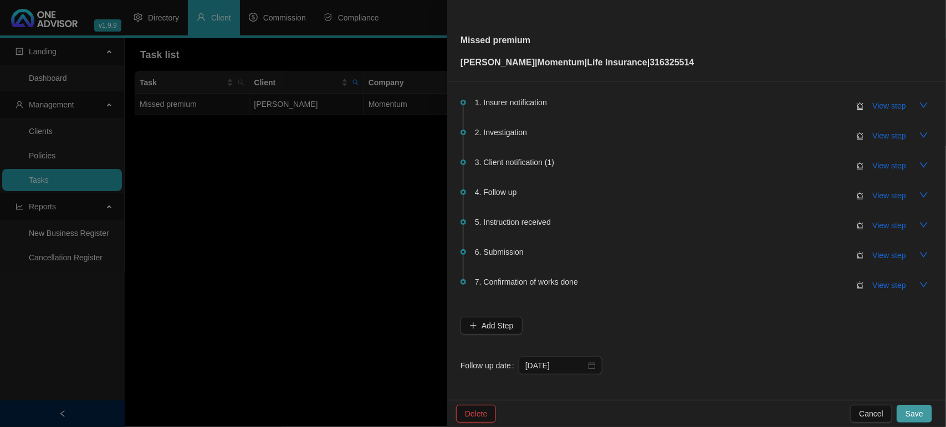
click at [910, 409] on span "Save" at bounding box center [915, 414] width 18 height 12
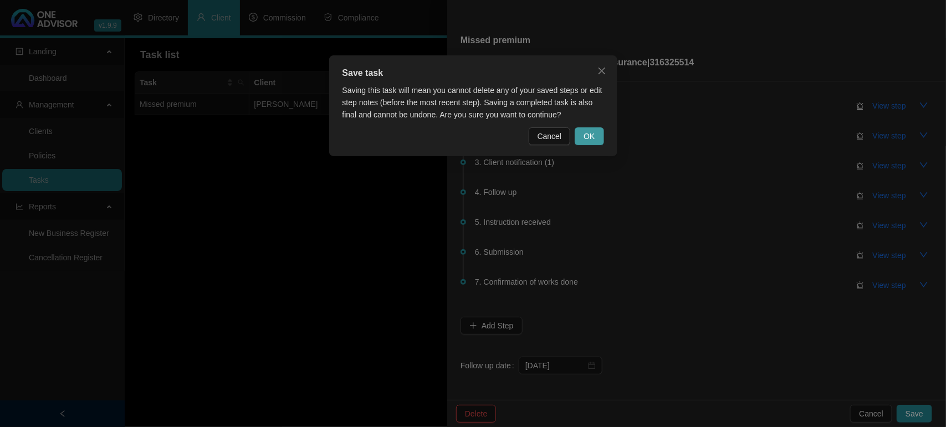
click at [600, 137] on button "OK" at bounding box center [589, 136] width 29 height 18
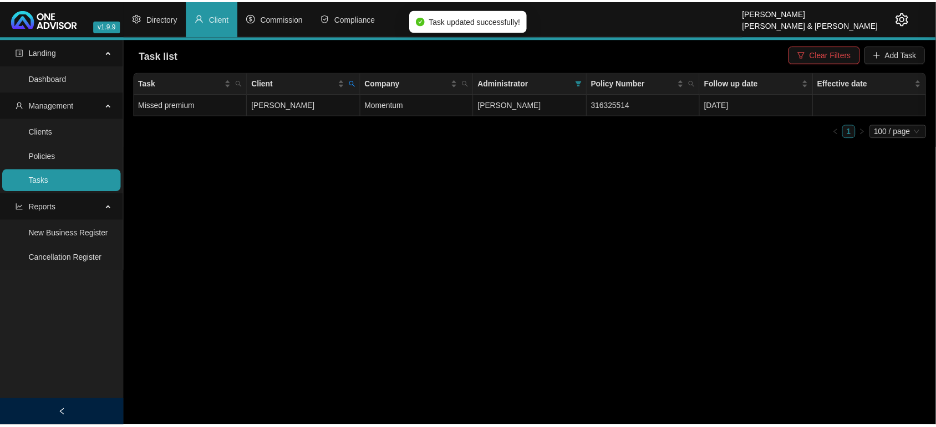
scroll to position [0, 0]
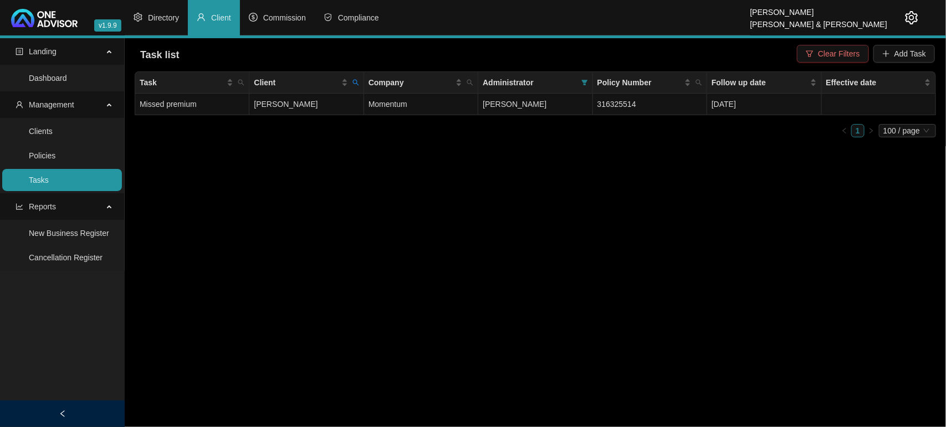
click at [837, 50] on span "Clear Filters" at bounding box center [839, 54] width 42 height 12
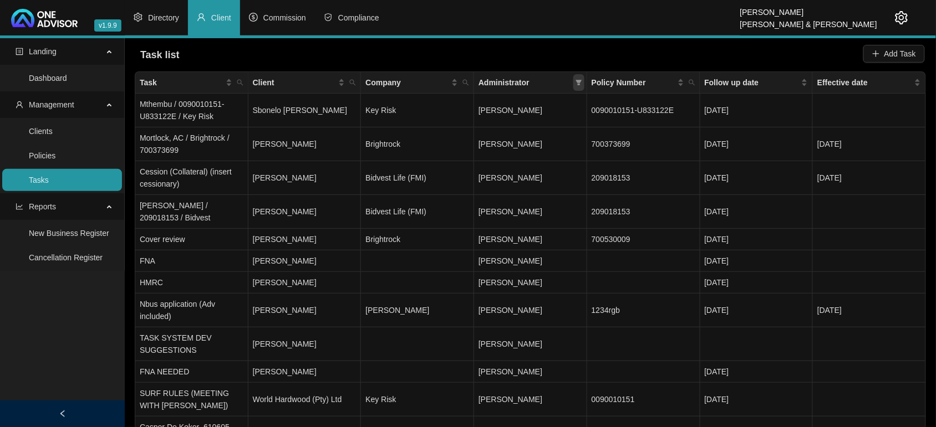
click at [582, 81] on icon "filter" at bounding box center [578, 82] width 7 height 7
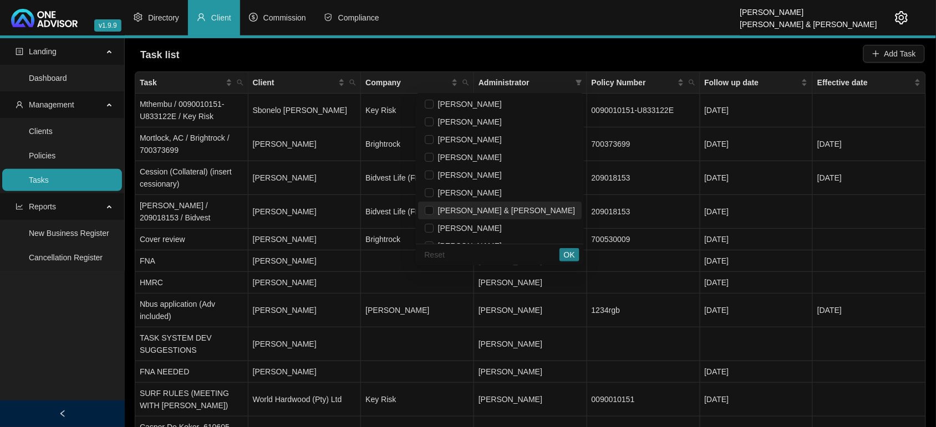
click at [514, 209] on span "[PERSON_NAME] & [PERSON_NAME]" at bounding box center [503, 210] width 141 height 9
checkbox input "true"
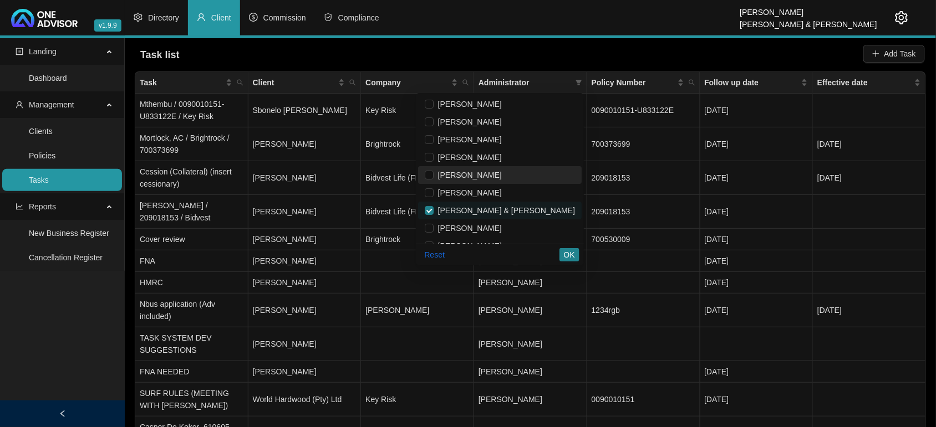
click at [502, 175] on span "[PERSON_NAME]" at bounding box center [467, 175] width 68 height 9
checkbox input "true"
click at [575, 250] on button "OK" at bounding box center [569, 254] width 20 height 13
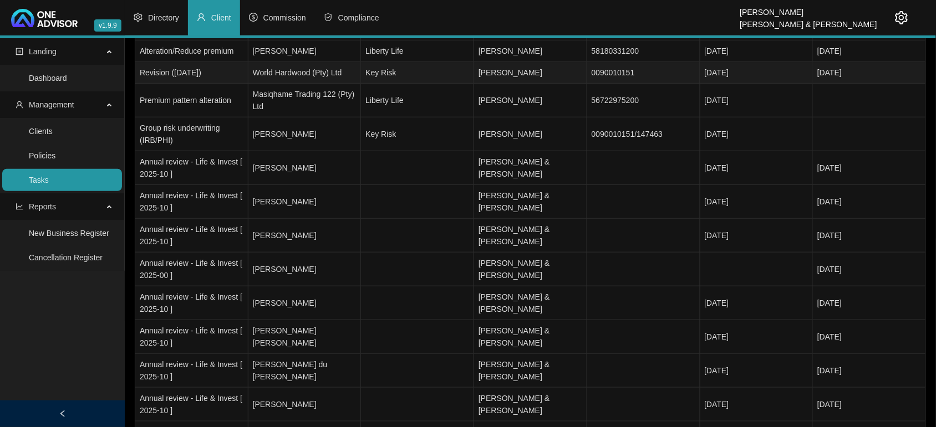
scroll to position [208, 0]
